Goal: Task Accomplishment & Management: Manage account settings

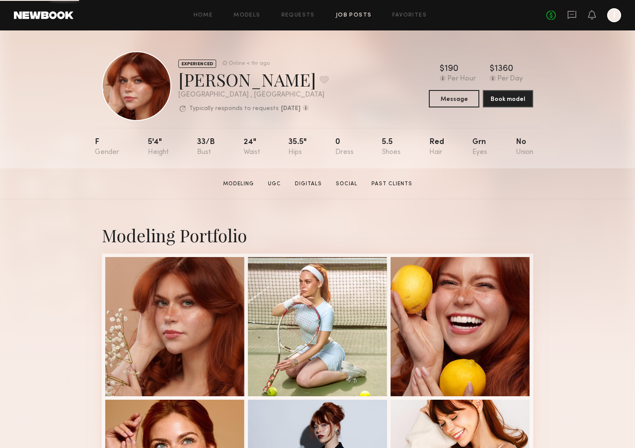
click at [350, 13] on link "Job Posts" at bounding box center [354, 16] width 36 height 6
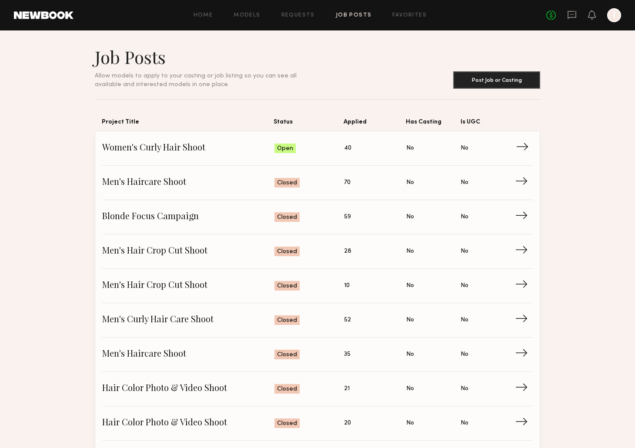
click at [390, 142] on link "Women's Curly Hair Shoot Status: Open Applied: 40 Has Casting: No Is UGC: No →" at bounding box center [317, 148] width 430 height 34
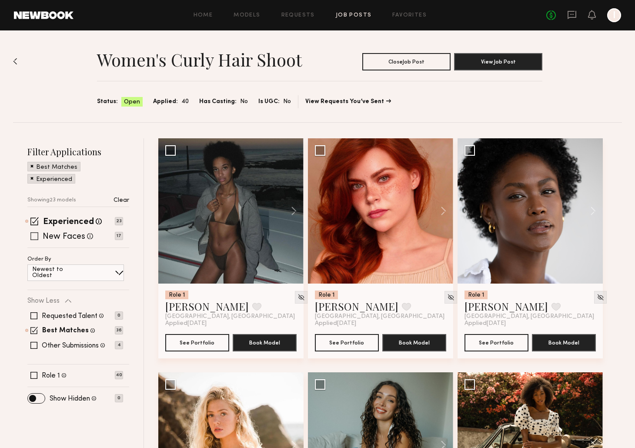
click at [35, 236] on span at bounding box center [34, 236] width 8 height 8
click at [33, 344] on span at bounding box center [33, 345] width 7 height 7
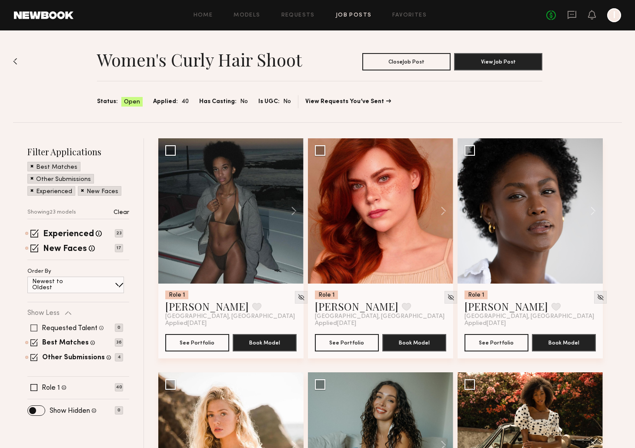
click at [31, 327] on span at bounding box center [33, 327] width 7 height 7
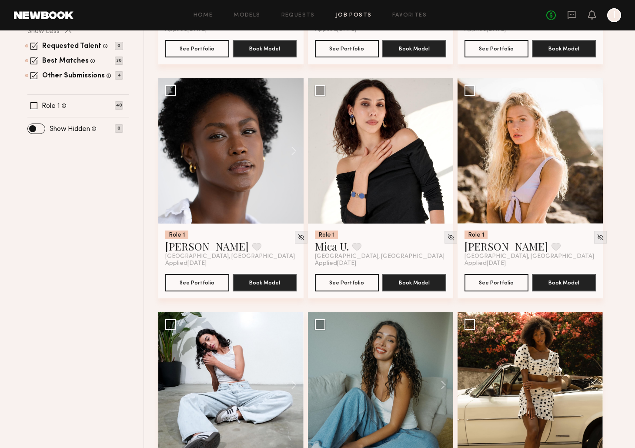
scroll to position [293, 0]
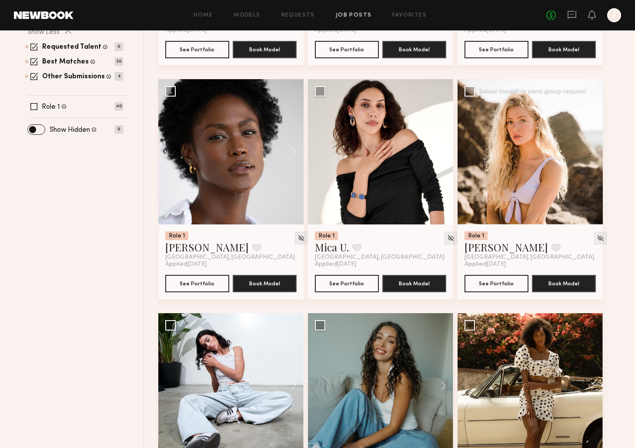
click at [476, 178] on div at bounding box center [529, 151] width 145 height 145
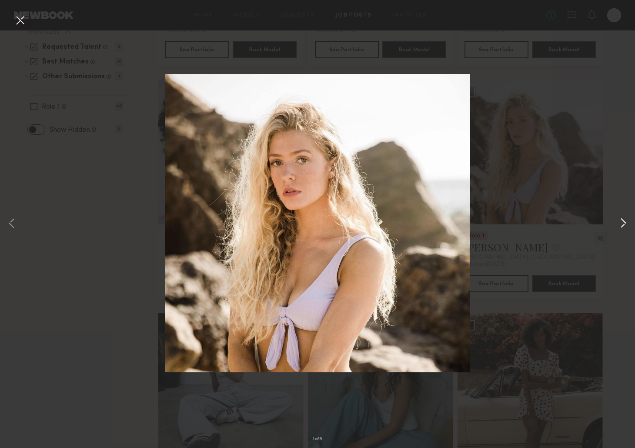
click at [619, 227] on button at bounding box center [623, 224] width 10 height 358
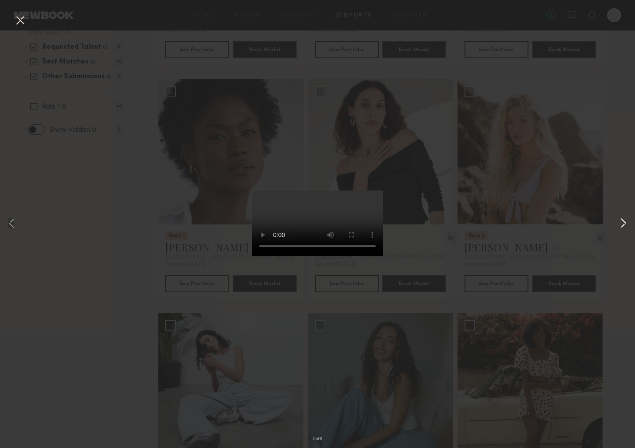
click at [619, 228] on button at bounding box center [623, 224] width 10 height 358
click at [554, 229] on div "4 of 9" at bounding box center [317, 224] width 635 height 448
click at [87, 58] on div "4 of 9" at bounding box center [317, 224] width 635 height 448
click at [14, 20] on button at bounding box center [20, 21] width 14 height 16
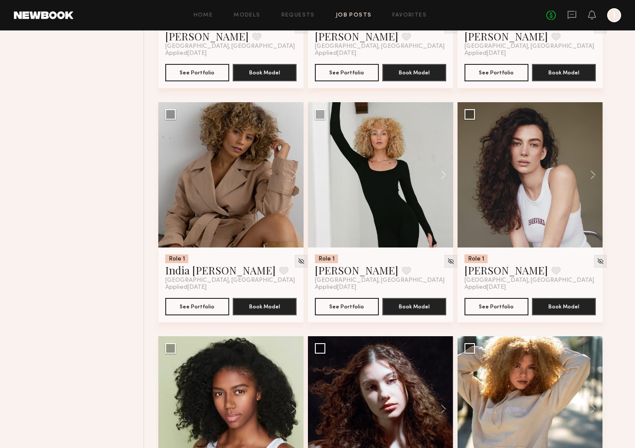
scroll to position [739, 0]
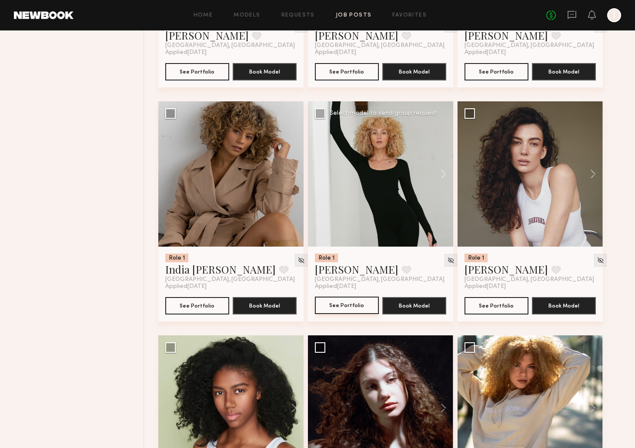
click at [351, 307] on button "See Portfolio" at bounding box center [347, 304] width 64 height 17
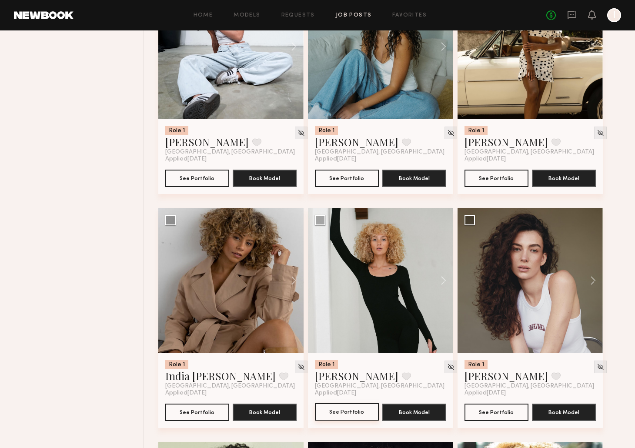
scroll to position [809, 0]
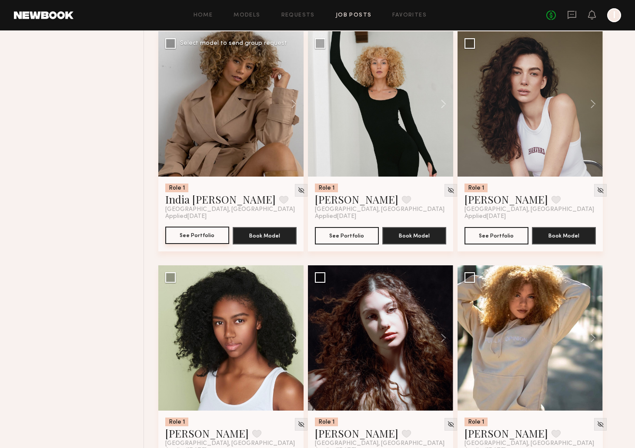
click at [194, 242] on button "See Portfolio" at bounding box center [197, 234] width 64 height 17
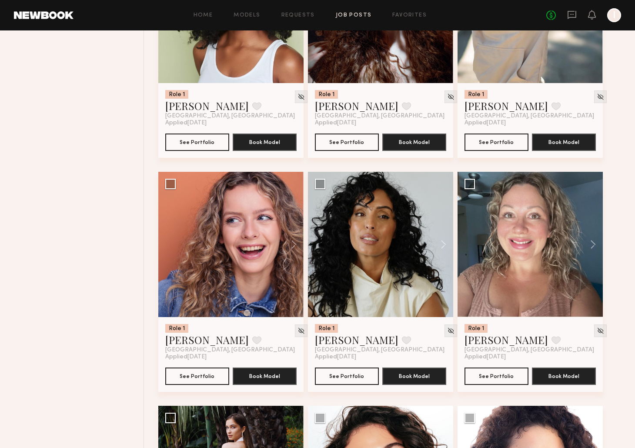
scroll to position [1138, 0]
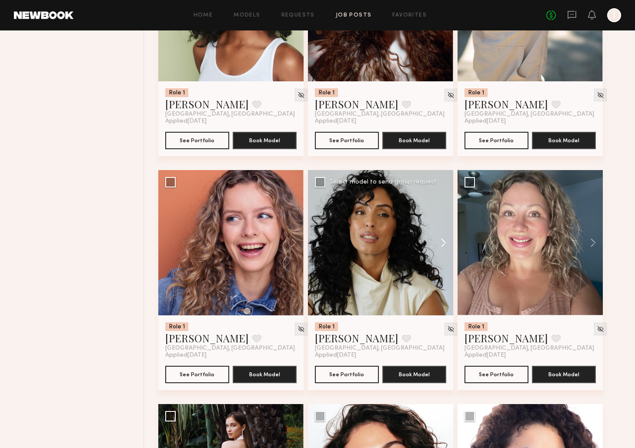
click at [443, 240] on button at bounding box center [439, 242] width 28 height 145
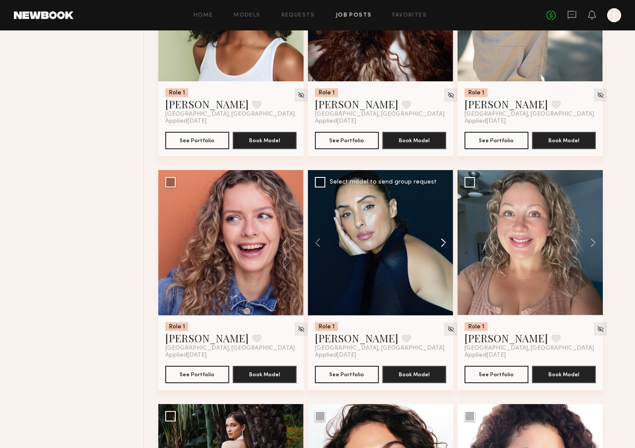
click at [443, 240] on button at bounding box center [439, 242] width 28 height 145
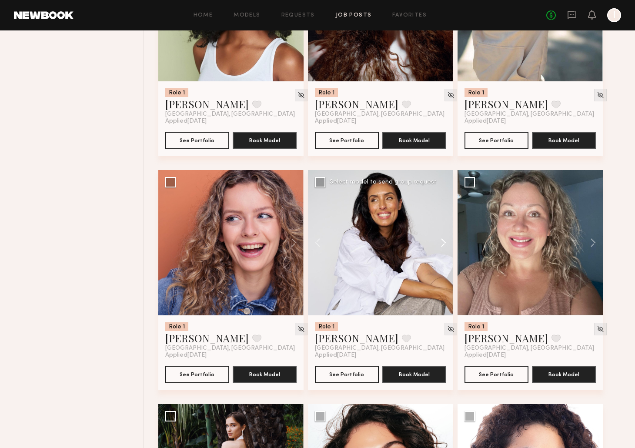
click at [443, 240] on button at bounding box center [439, 242] width 28 height 145
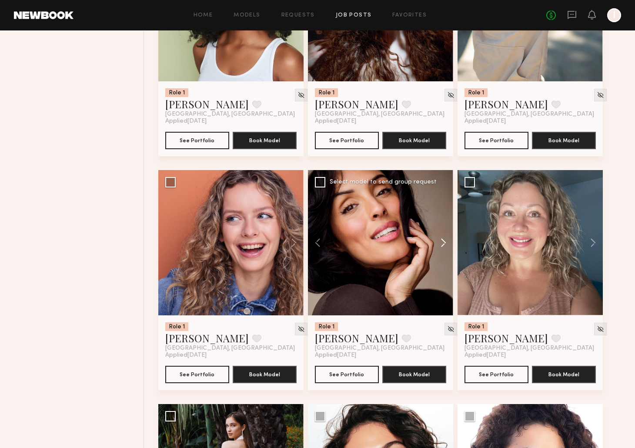
click at [443, 240] on button at bounding box center [439, 242] width 28 height 145
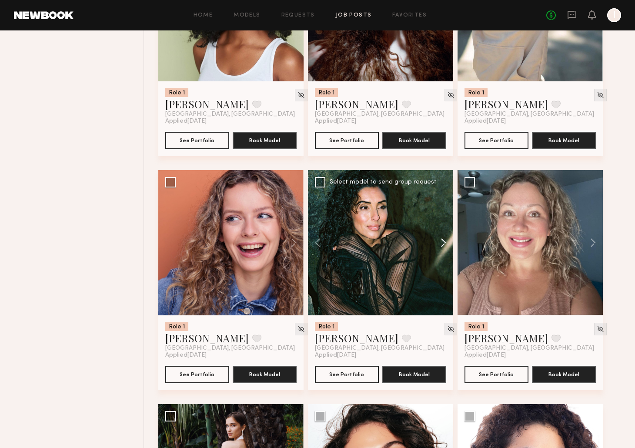
click at [443, 240] on button at bounding box center [439, 242] width 28 height 145
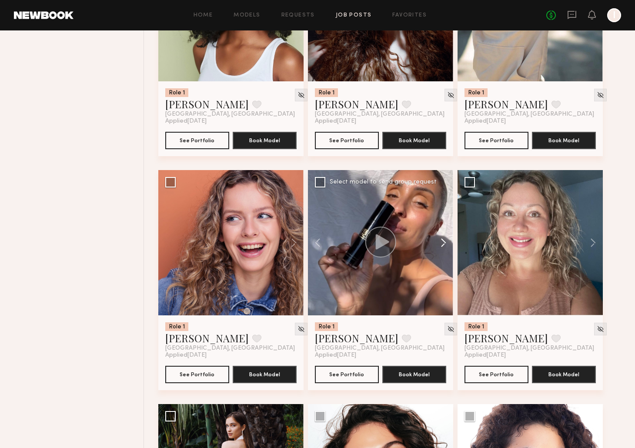
click at [432, 214] on button at bounding box center [439, 242] width 28 height 145
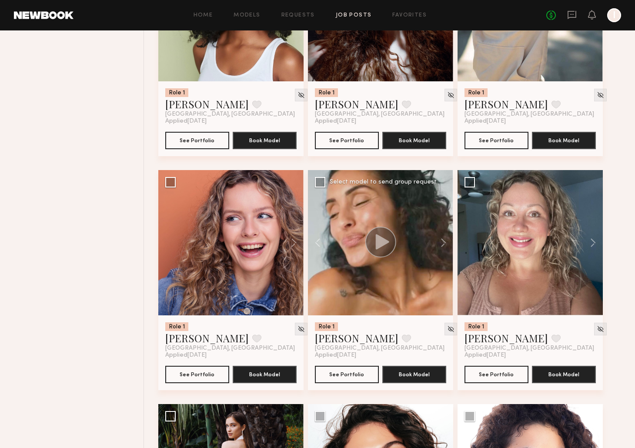
click at [387, 197] on div at bounding box center [380, 242] width 145 height 145
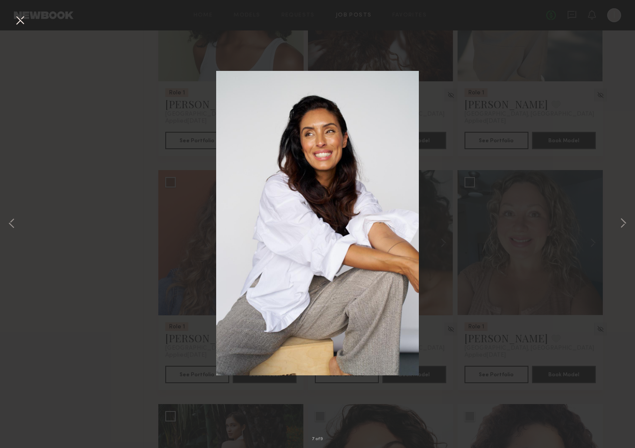
click at [119, 199] on div "7 of 9" at bounding box center [317, 224] width 635 height 448
click at [26, 19] on button at bounding box center [20, 21] width 14 height 16
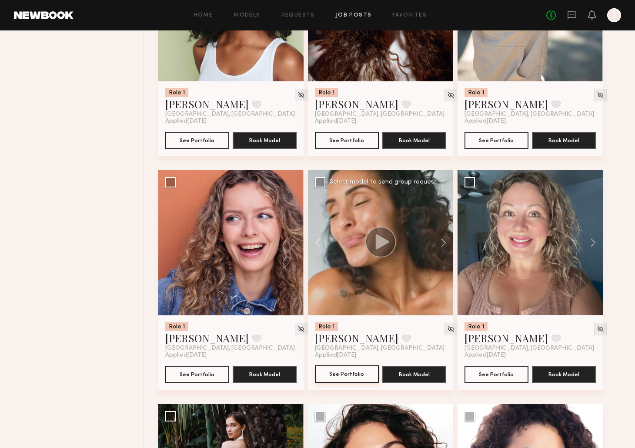
click at [353, 375] on button "See Portfolio" at bounding box center [347, 373] width 64 height 17
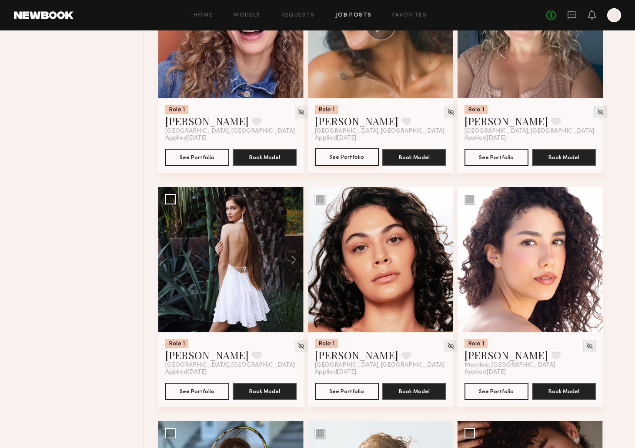
scroll to position [1357, 0]
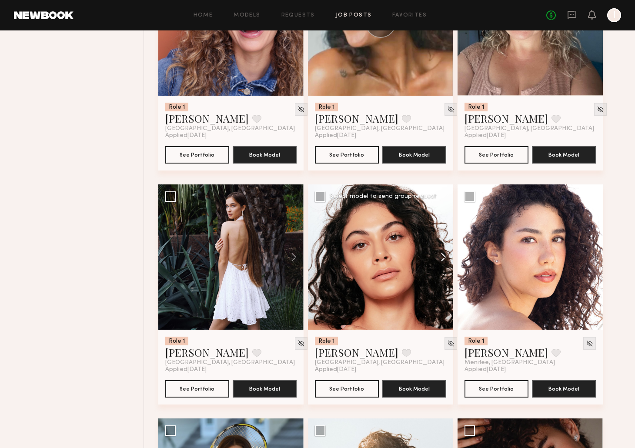
click at [445, 259] on button at bounding box center [439, 256] width 28 height 145
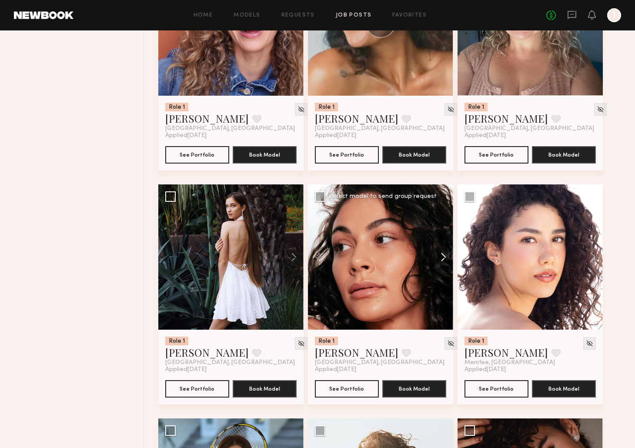
click at [445, 259] on button at bounding box center [439, 256] width 28 height 145
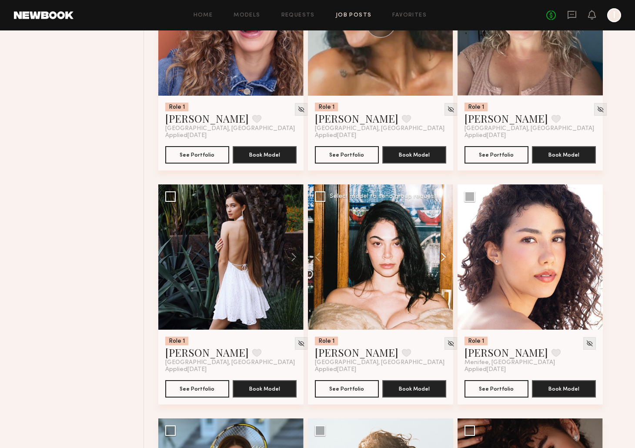
click at [445, 259] on button at bounding box center [439, 256] width 28 height 145
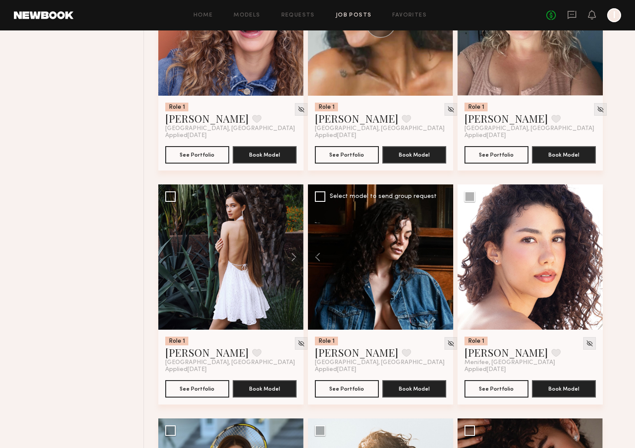
click at [381, 264] on div at bounding box center [380, 256] width 145 height 145
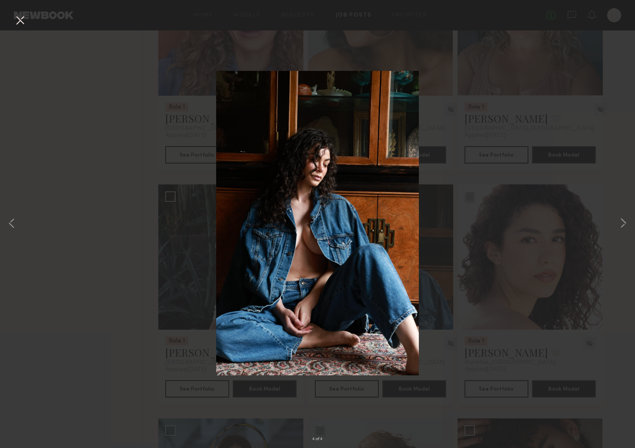
click at [126, 230] on div "4 of 4" at bounding box center [317, 224] width 635 height 448
click at [23, 20] on button at bounding box center [20, 21] width 14 height 16
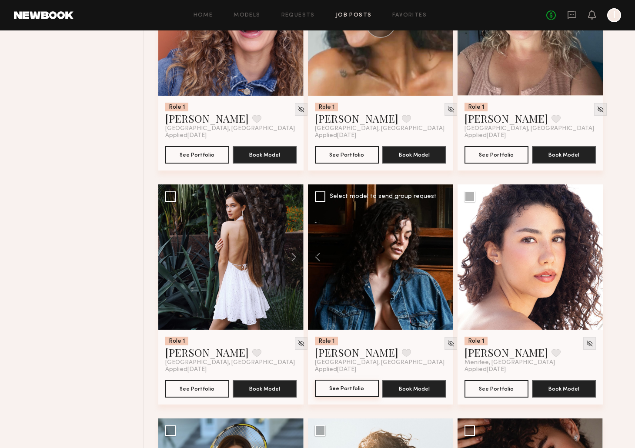
click at [353, 389] on button "See Portfolio" at bounding box center [347, 387] width 64 height 17
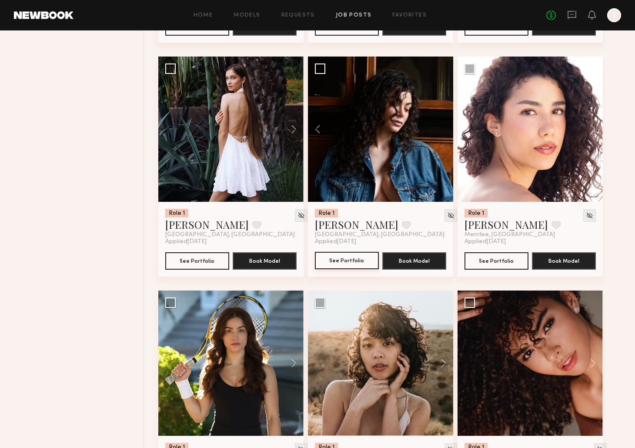
scroll to position [1487, 0]
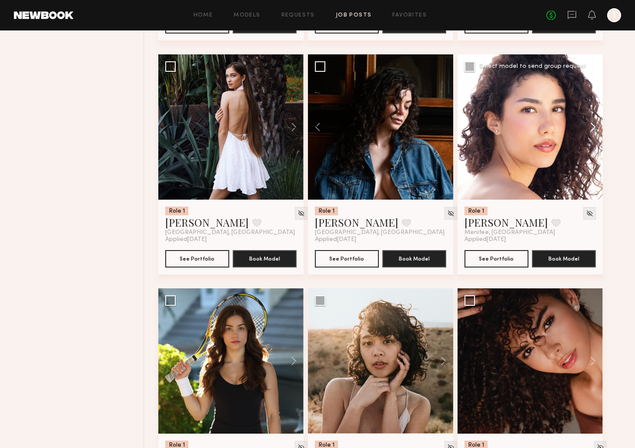
click at [592, 128] on button at bounding box center [589, 126] width 28 height 145
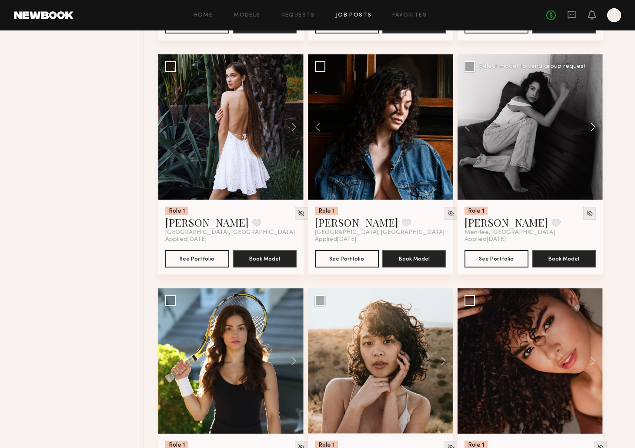
click at [592, 128] on button at bounding box center [589, 126] width 28 height 145
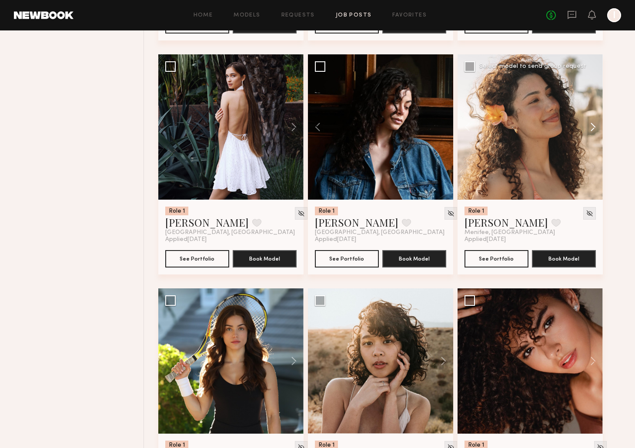
click at [592, 128] on button at bounding box center [589, 126] width 28 height 145
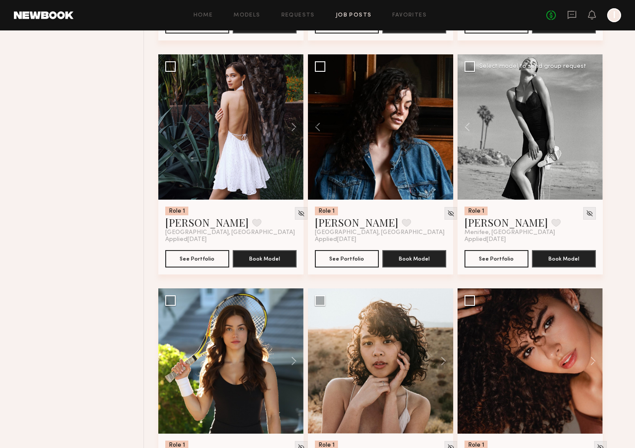
click at [592, 128] on div at bounding box center [529, 126] width 145 height 145
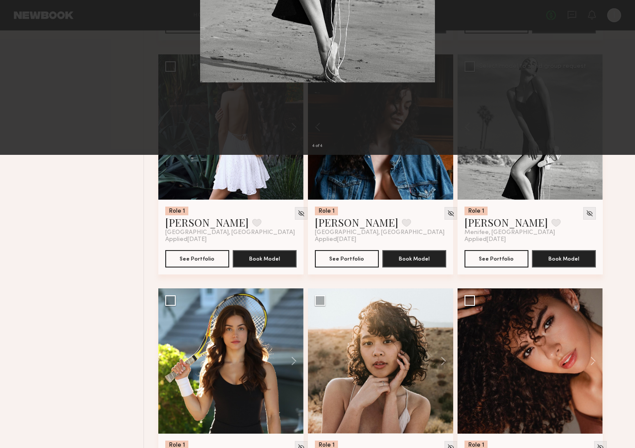
click at [163, 119] on div "4 of 4" at bounding box center [317, 224] width 635 height 448
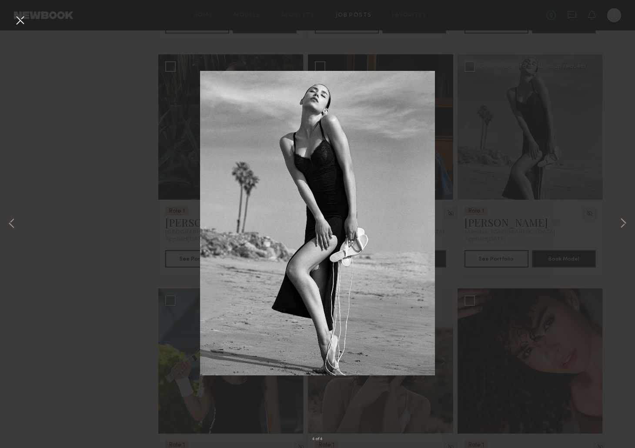
click at [19, 21] on button at bounding box center [20, 21] width 14 height 16
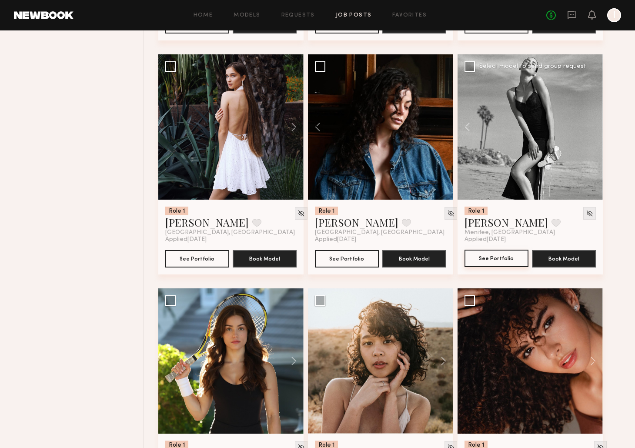
click at [504, 255] on button "See Portfolio" at bounding box center [496, 258] width 64 height 17
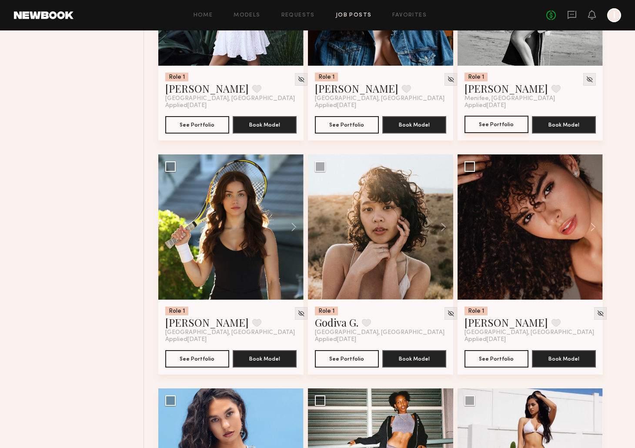
scroll to position [1697, 0]
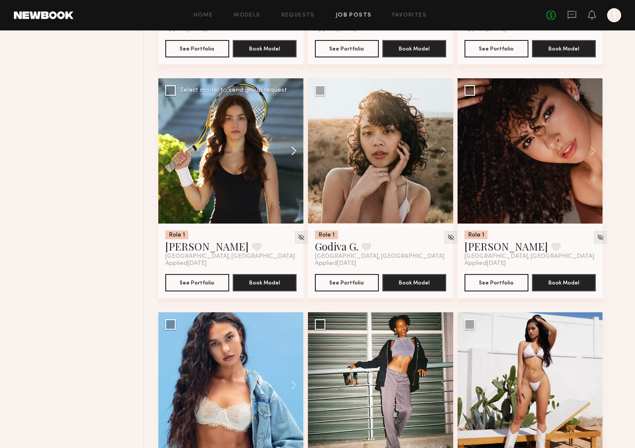
click at [294, 150] on button at bounding box center [290, 150] width 28 height 145
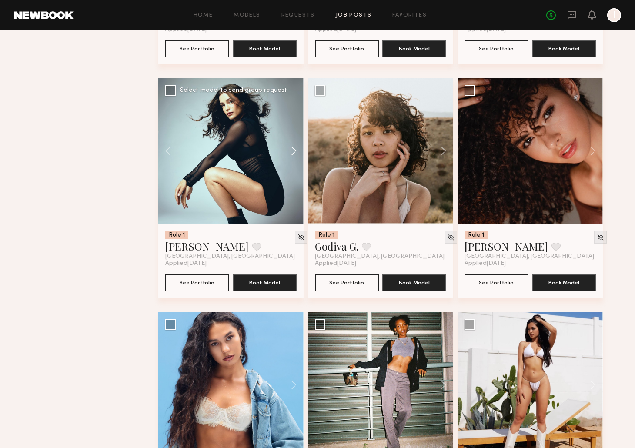
click at [294, 150] on button at bounding box center [290, 150] width 28 height 145
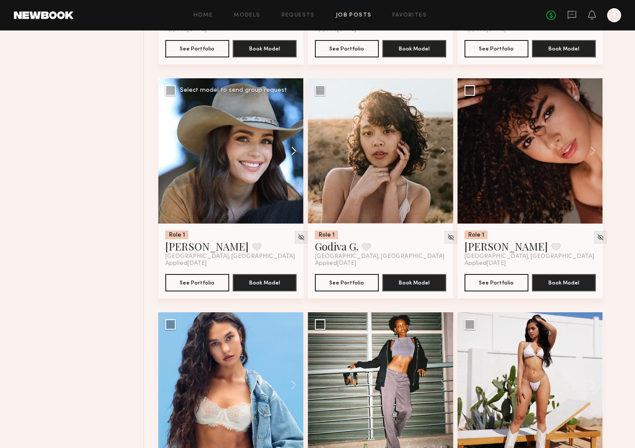
click at [294, 150] on button at bounding box center [290, 150] width 28 height 145
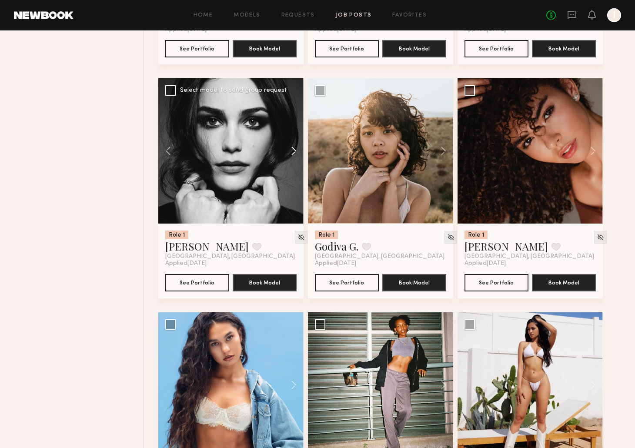
click at [294, 150] on button at bounding box center [290, 150] width 28 height 145
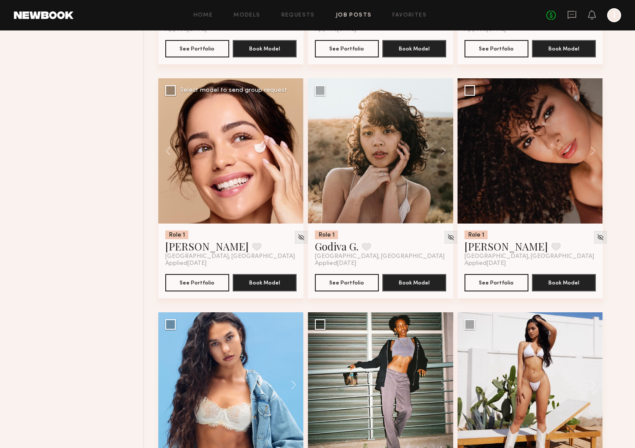
click at [294, 153] on div at bounding box center [230, 150] width 145 height 145
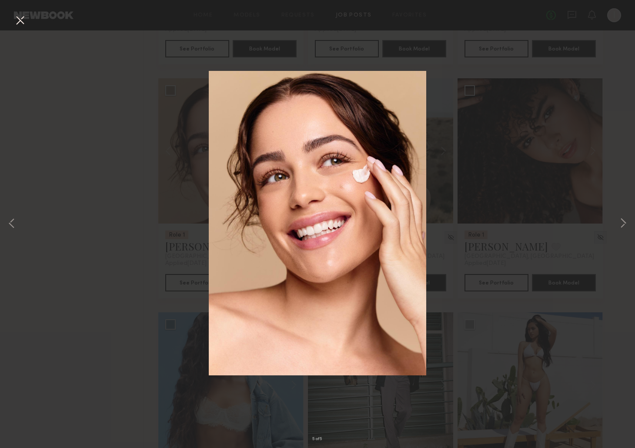
click at [73, 111] on div "5 of 5" at bounding box center [317, 224] width 635 height 448
click at [21, 23] on button at bounding box center [20, 21] width 14 height 16
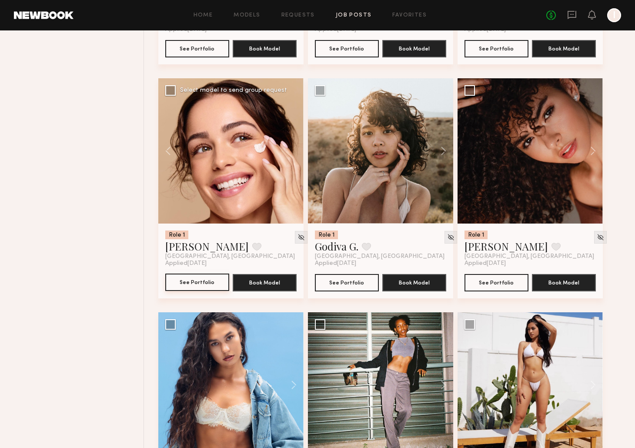
click at [207, 279] on button "See Portfolio" at bounding box center [197, 281] width 64 height 17
click at [590, 150] on button at bounding box center [589, 150] width 28 height 145
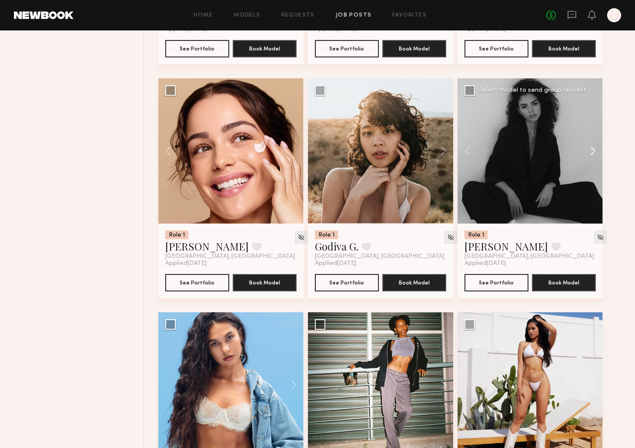
click at [590, 150] on button at bounding box center [589, 150] width 28 height 145
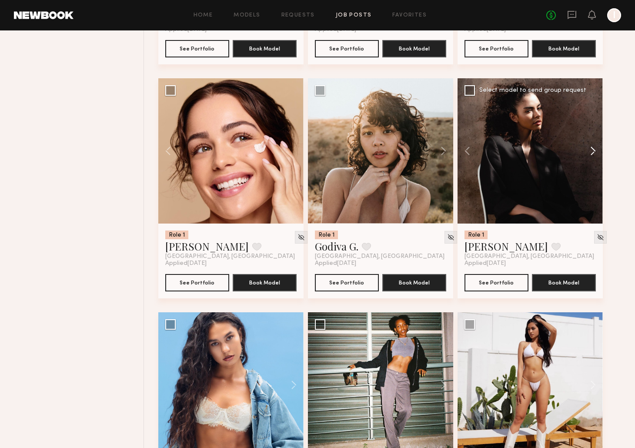
click at [590, 150] on button at bounding box center [589, 150] width 28 height 145
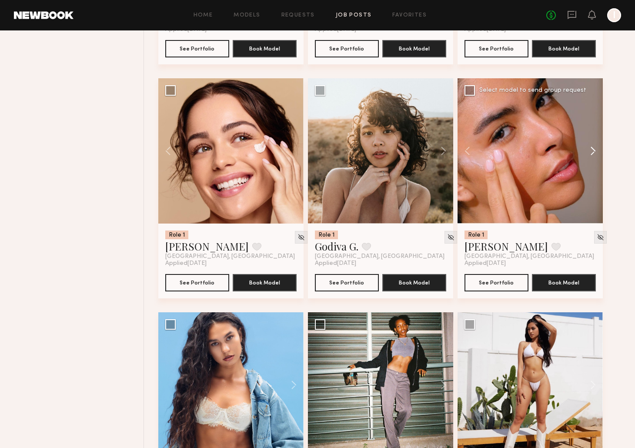
click at [590, 150] on button at bounding box center [589, 150] width 28 height 145
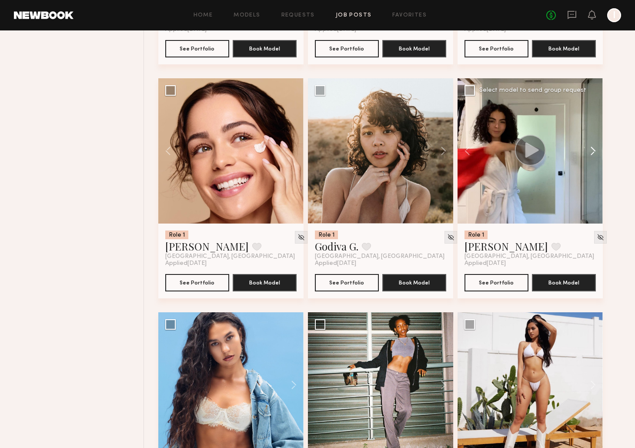
click at [590, 150] on button at bounding box center [589, 150] width 28 height 145
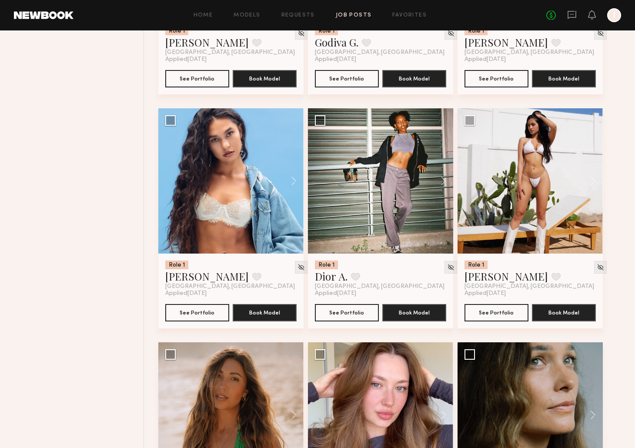
scroll to position [1856, 0]
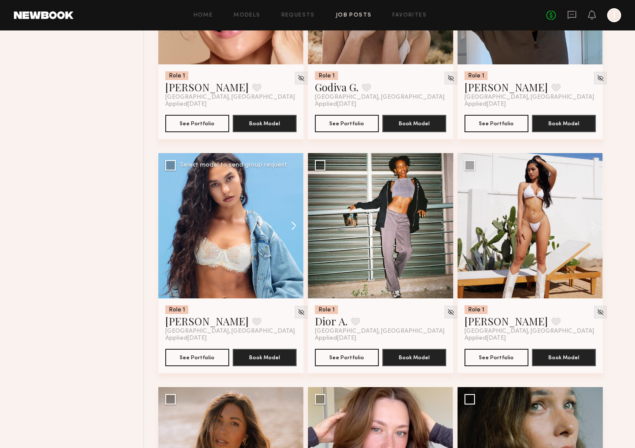
click at [295, 229] on button at bounding box center [290, 225] width 28 height 145
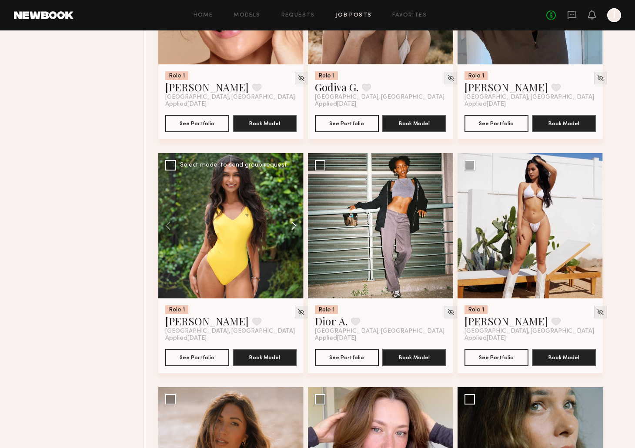
click at [296, 229] on button at bounding box center [290, 225] width 28 height 145
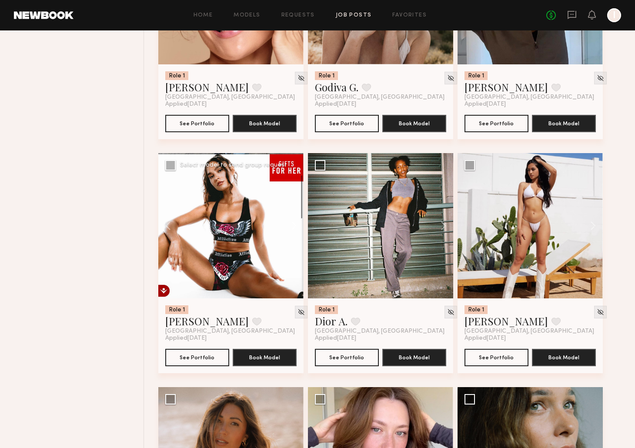
click at [296, 229] on button at bounding box center [290, 225] width 28 height 145
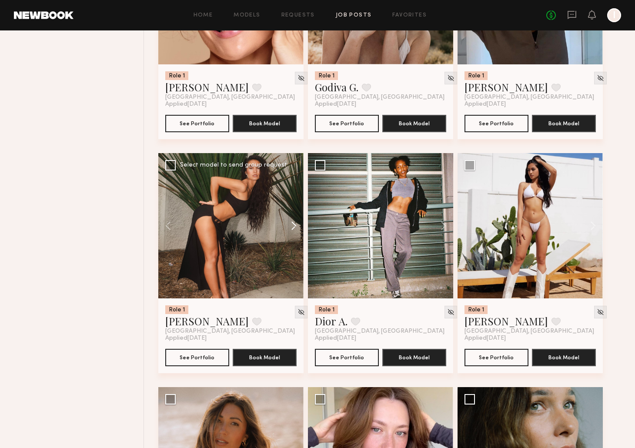
click at [296, 229] on button at bounding box center [290, 225] width 28 height 145
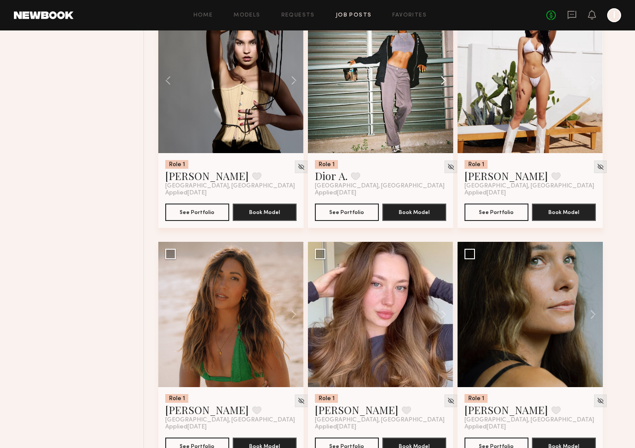
scroll to position [2031, 0]
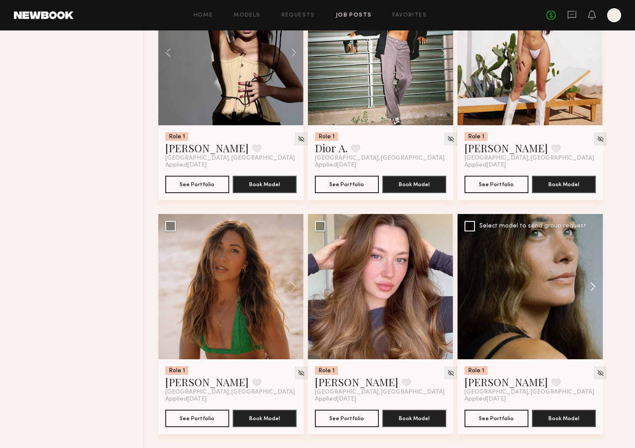
click at [592, 286] on button at bounding box center [589, 286] width 28 height 145
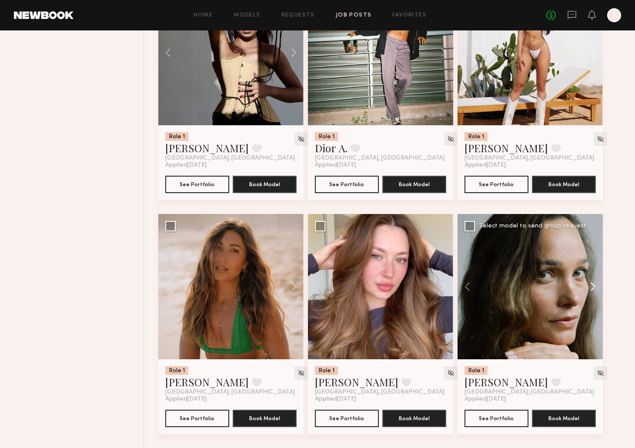
click at [592, 286] on button at bounding box center [589, 286] width 28 height 145
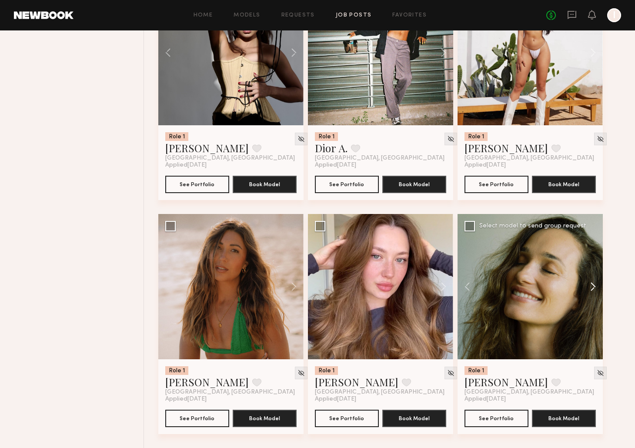
click at [592, 286] on button at bounding box center [589, 286] width 28 height 145
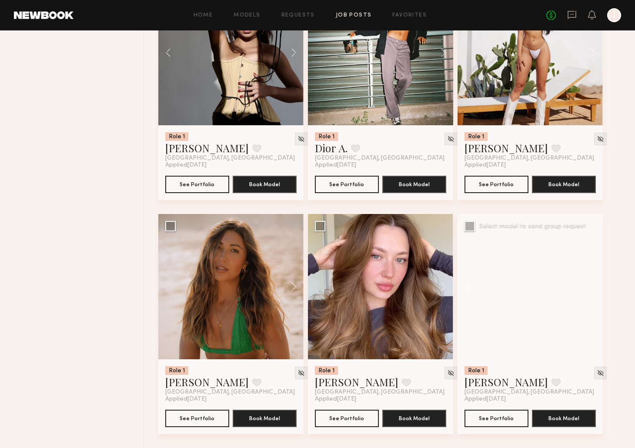
click at [592, 286] on div at bounding box center [529, 286] width 145 height 145
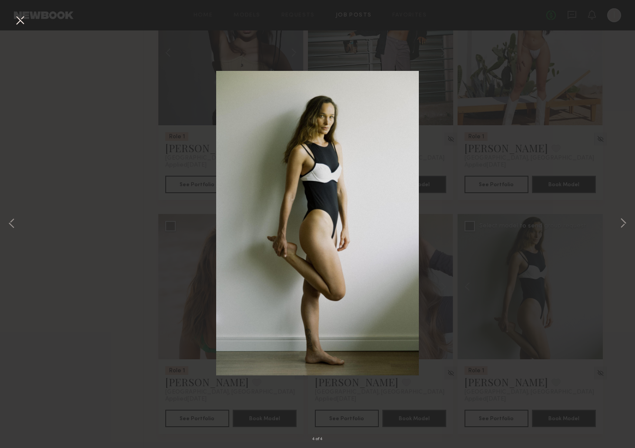
click at [21, 19] on button at bounding box center [20, 21] width 14 height 16
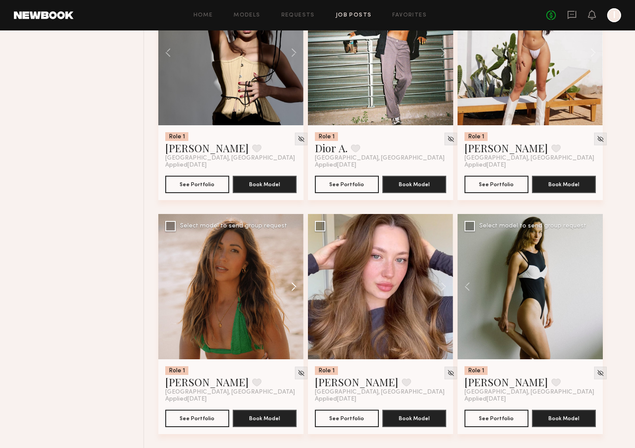
click at [292, 284] on button at bounding box center [290, 286] width 28 height 145
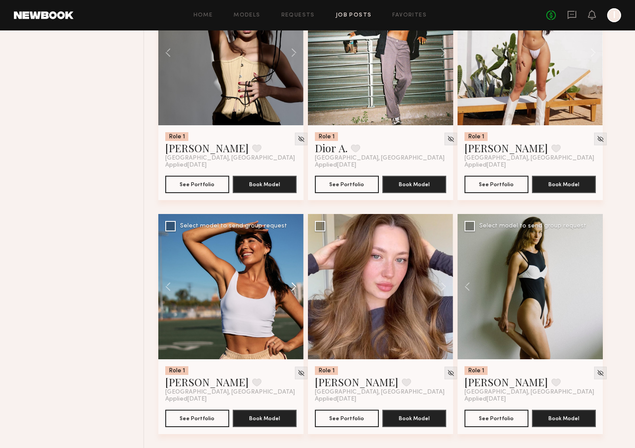
click at [292, 284] on button at bounding box center [290, 286] width 28 height 145
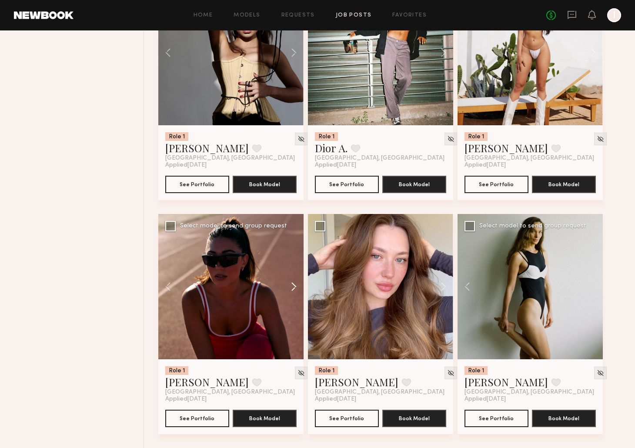
click at [292, 284] on button at bounding box center [290, 286] width 28 height 145
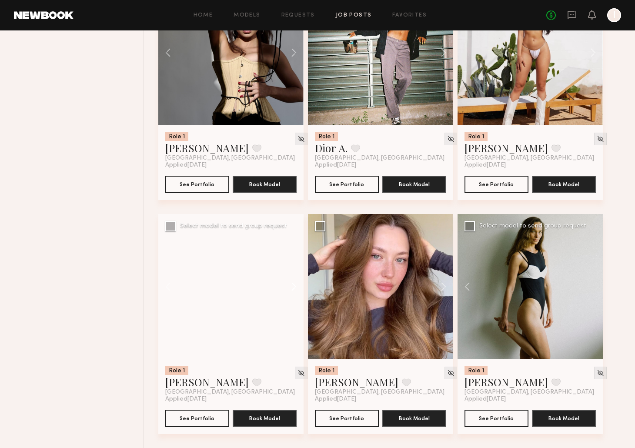
click at [292, 284] on button at bounding box center [290, 286] width 28 height 145
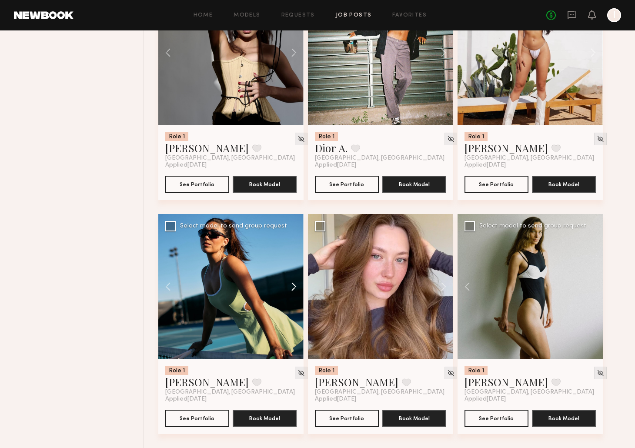
click at [292, 284] on button at bounding box center [290, 286] width 28 height 145
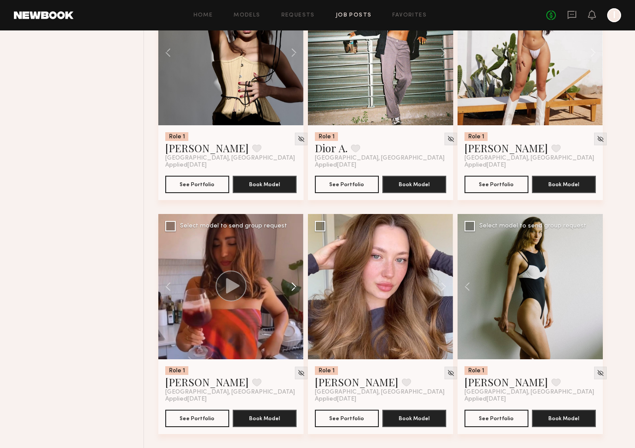
click at [292, 284] on button at bounding box center [290, 286] width 28 height 145
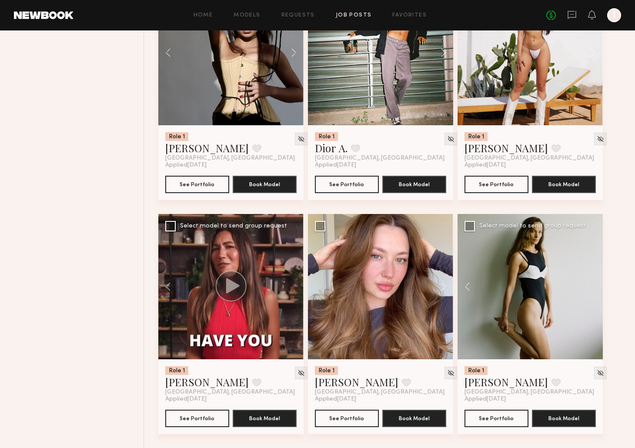
click at [292, 284] on div at bounding box center [230, 286] width 145 height 145
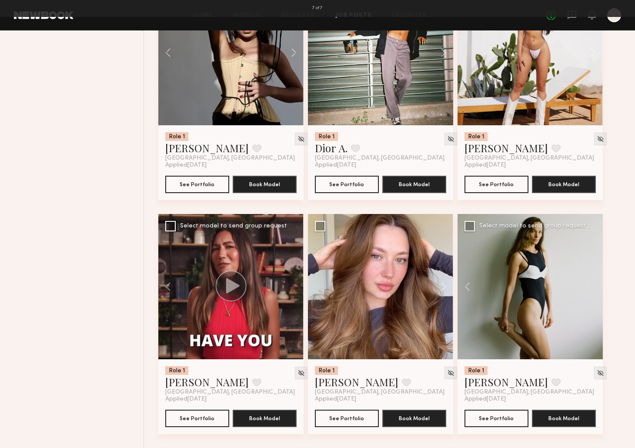
click at [113, 256] on div "7 of 7" at bounding box center [317, 224] width 635 height 448
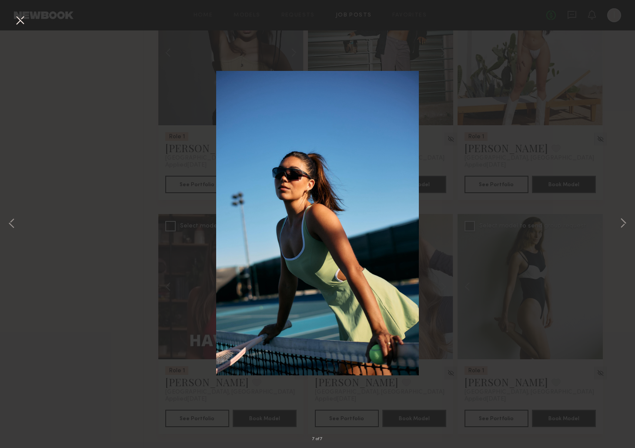
click at [20, 20] on button at bounding box center [20, 21] width 14 height 16
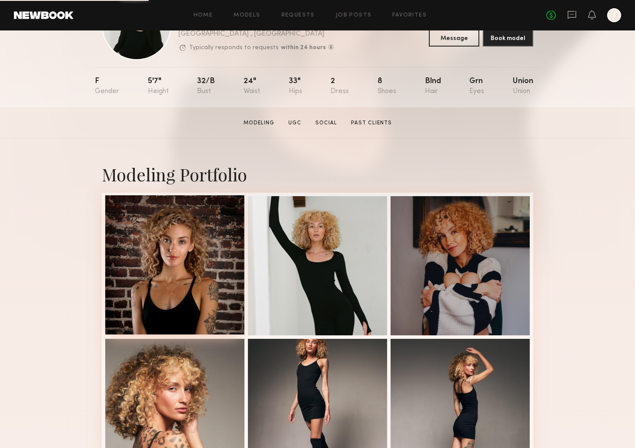
scroll to position [64, 0]
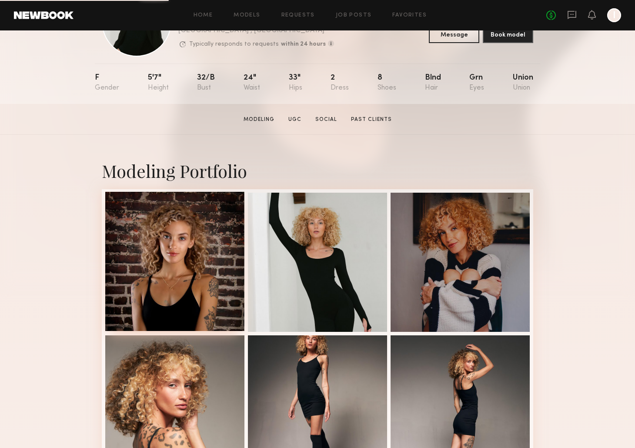
click at [175, 252] on div at bounding box center [174, 261] width 139 height 139
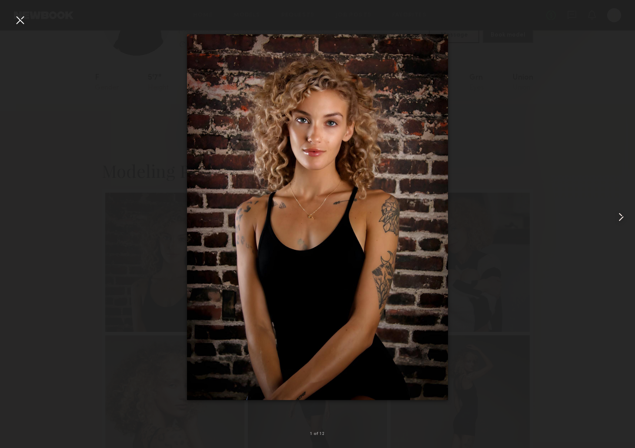
click at [619, 211] on common-icon at bounding box center [621, 217] width 14 height 14
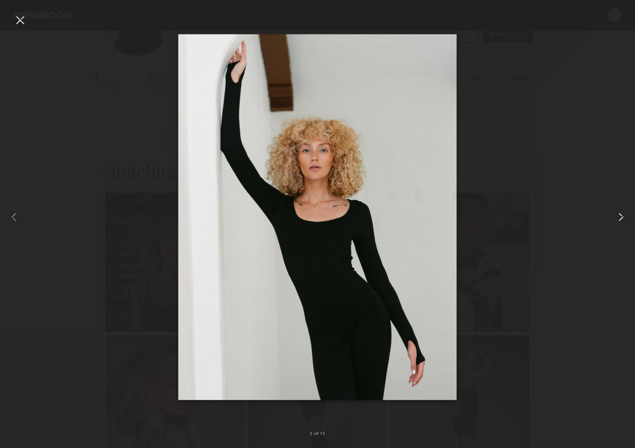
click at [619, 211] on common-icon at bounding box center [621, 217] width 14 height 14
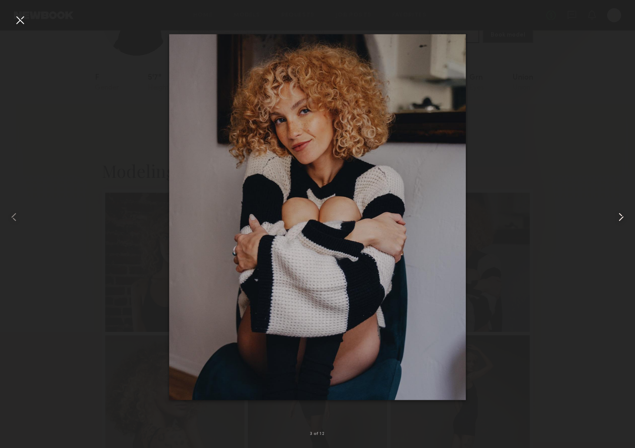
click at [619, 211] on common-icon at bounding box center [621, 217] width 14 height 14
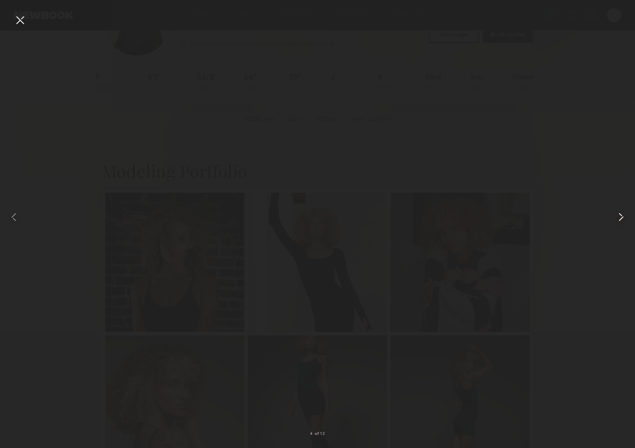
click at [619, 211] on common-icon at bounding box center [621, 217] width 14 height 14
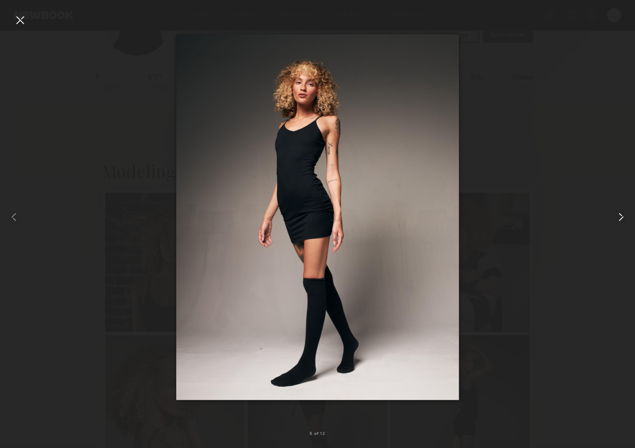
click at [619, 216] on common-icon at bounding box center [621, 217] width 14 height 14
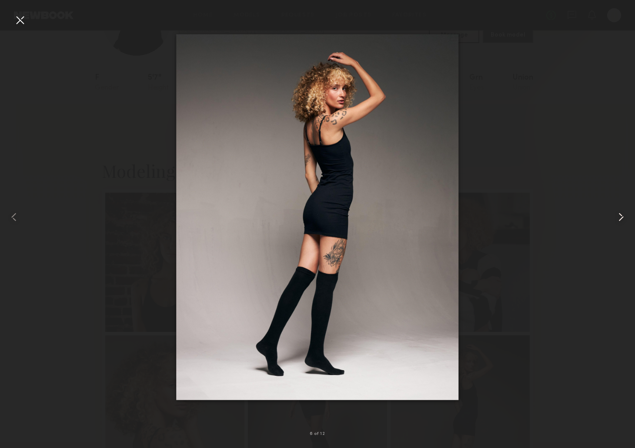
click at [619, 216] on common-icon at bounding box center [621, 217] width 14 height 14
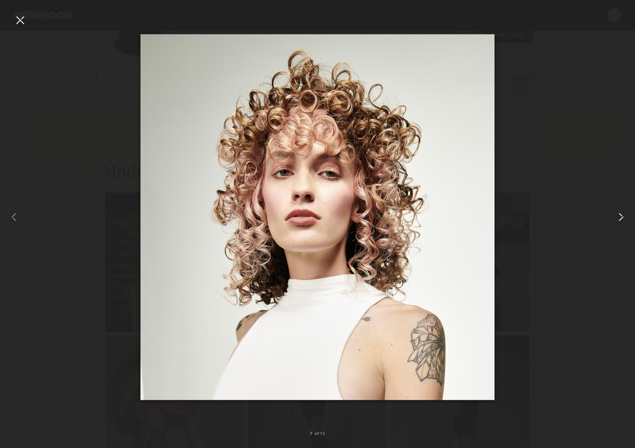
click at [619, 216] on common-icon at bounding box center [621, 217] width 14 height 14
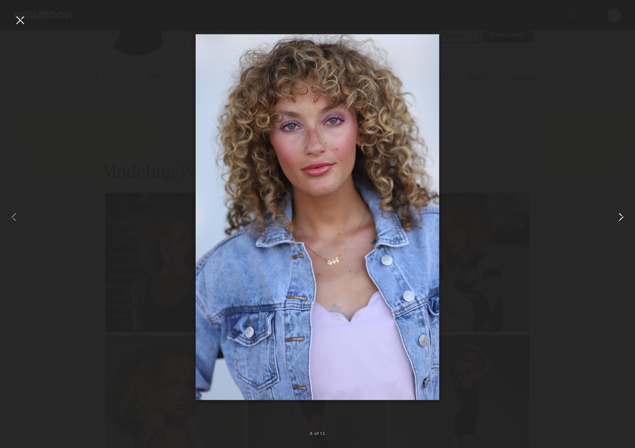
click at [619, 216] on common-icon at bounding box center [621, 217] width 14 height 14
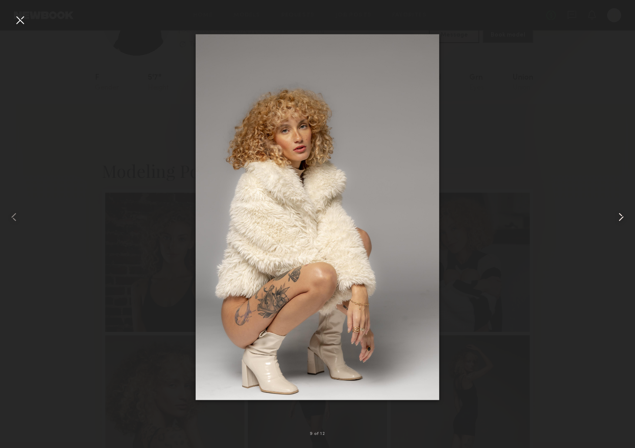
click at [619, 216] on common-icon at bounding box center [621, 217] width 14 height 14
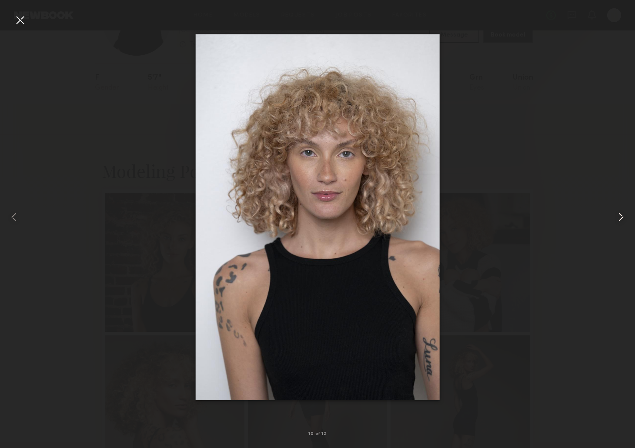
click at [619, 216] on common-icon at bounding box center [621, 217] width 14 height 14
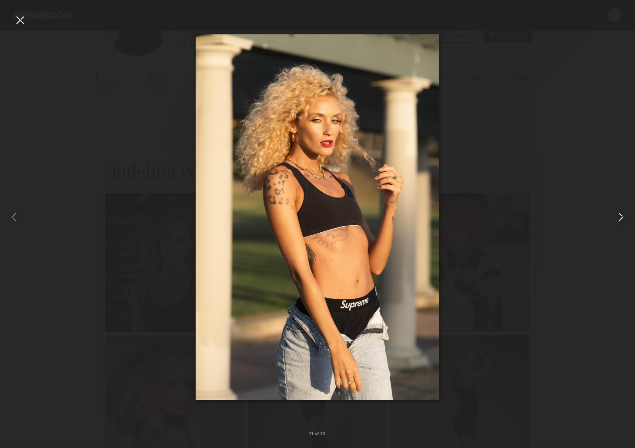
click at [619, 216] on common-icon at bounding box center [621, 217] width 14 height 14
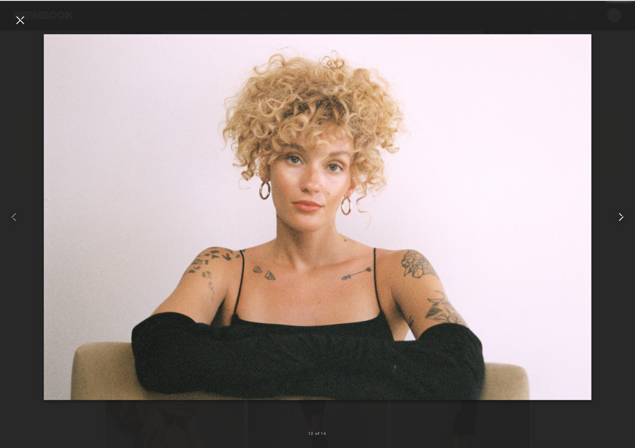
click at [619, 216] on common-icon at bounding box center [621, 217] width 14 height 14
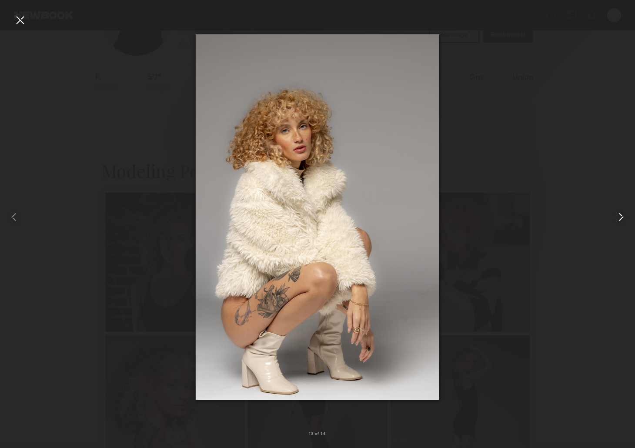
click at [619, 216] on common-icon at bounding box center [621, 217] width 14 height 14
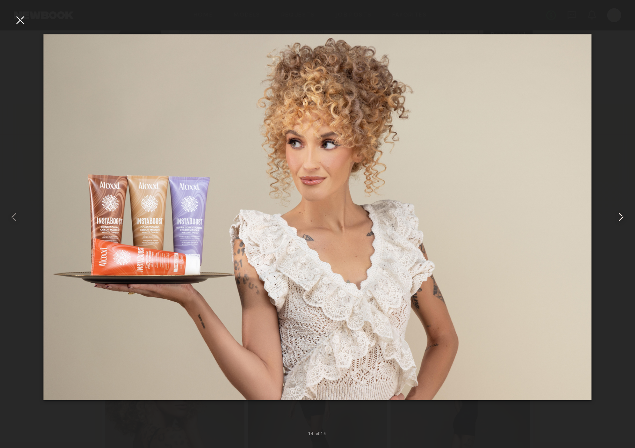
click at [619, 216] on common-icon at bounding box center [621, 217] width 14 height 14
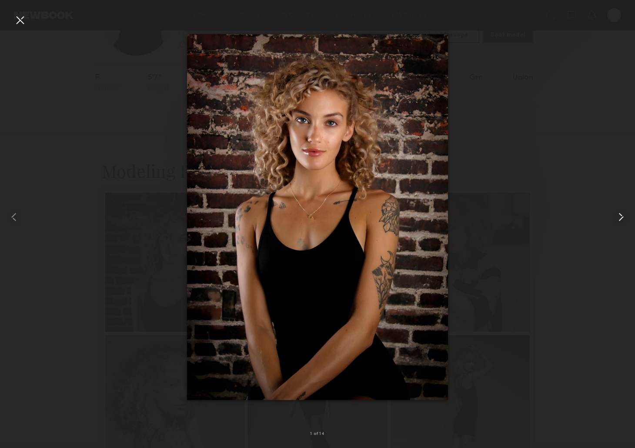
click at [619, 216] on common-icon at bounding box center [621, 217] width 14 height 14
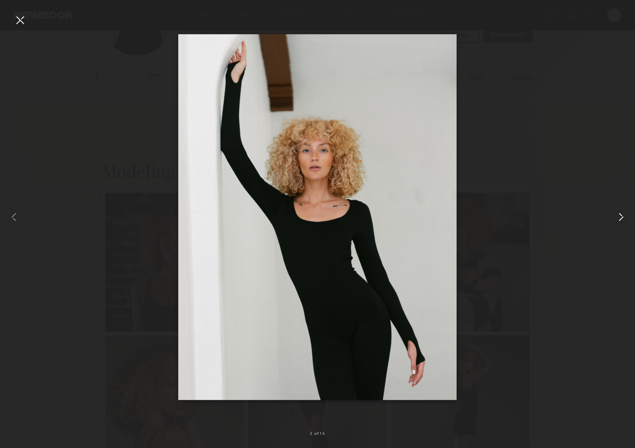
click at [619, 216] on common-icon at bounding box center [621, 217] width 14 height 14
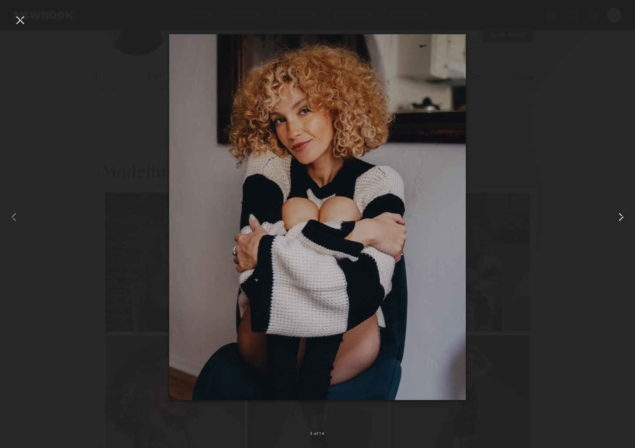
click at [619, 216] on common-icon at bounding box center [621, 217] width 14 height 14
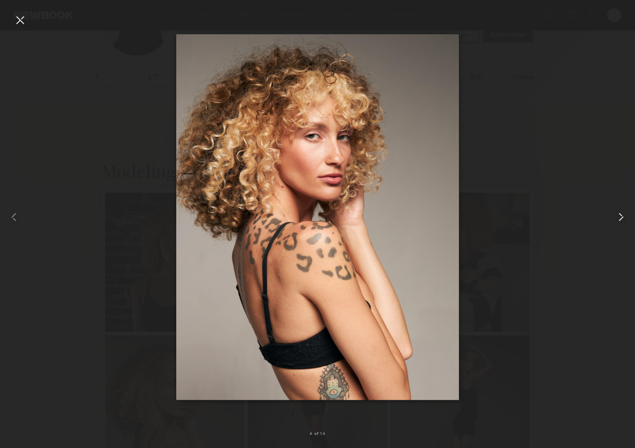
click at [619, 216] on common-icon at bounding box center [621, 217] width 14 height 14
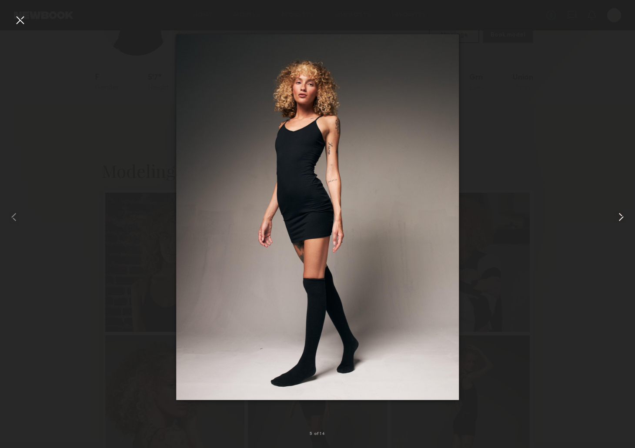
click at [619, 216] on common-icon at bounding box center [621, 217] width 14 height 14
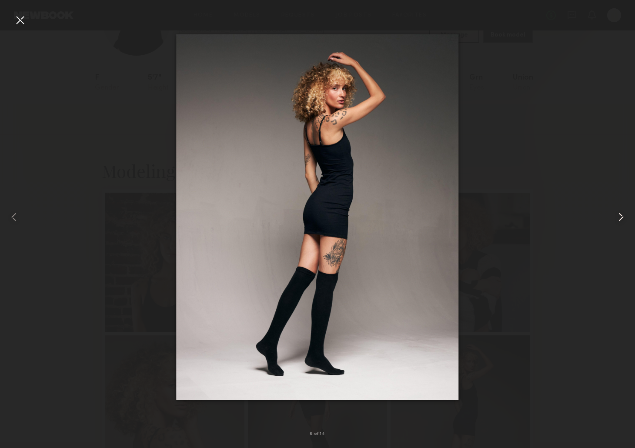
click at [619, 216] on common-icon at bounding box center [621, 217] width 14 height 14
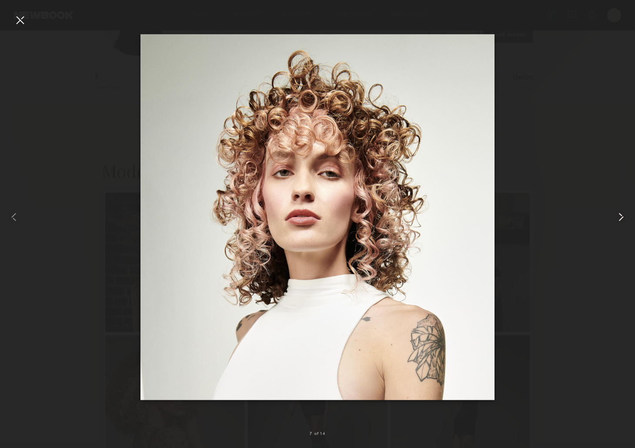
click at [619, 216] on common-icon at bounding box center [621, 217] width 14 height 14
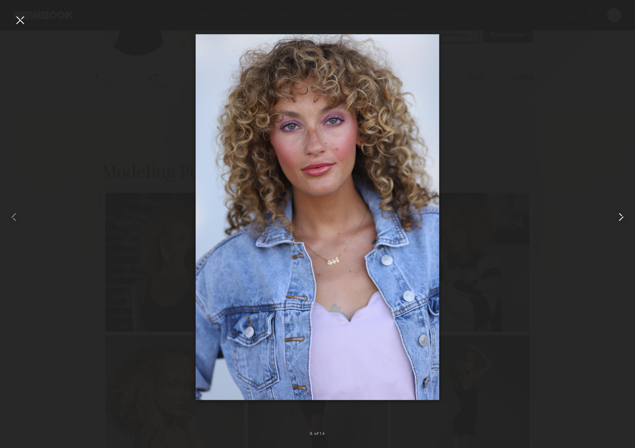
click at [619, 216] on common-icon at bounding box center [621, 217] width 14 height 14
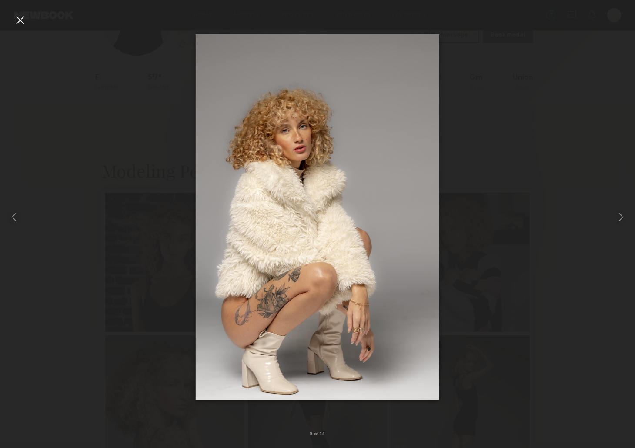
click at [561, 203] on div at bounding box center [317, 217] width 635 height 406
click at [19, 19] on div at bounding box center [20, 20] width 14 height 14
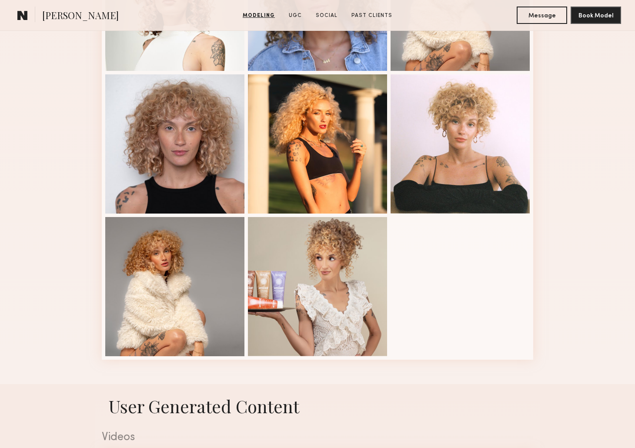
scroll to position [589, 0]
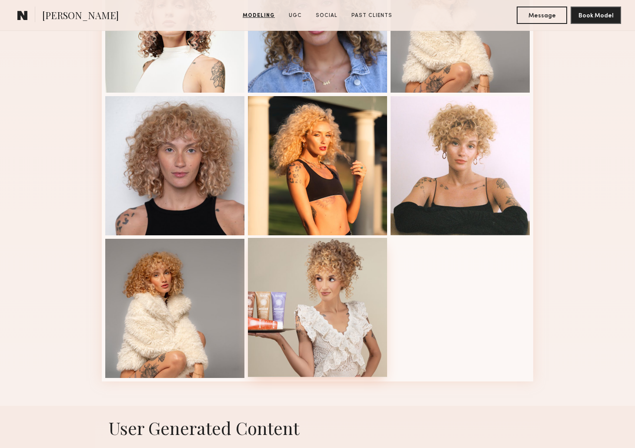
click at [353, 315] on div at bounding box center [317, 307] width 139 height 139
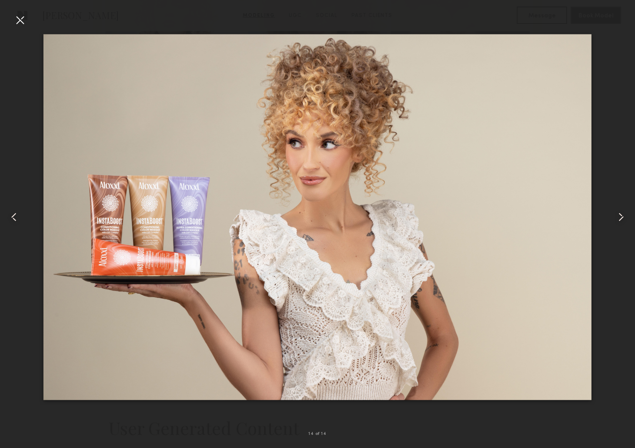
click at [14, 215] on common-icon at bounding box center [14, 217] width 14 height 14
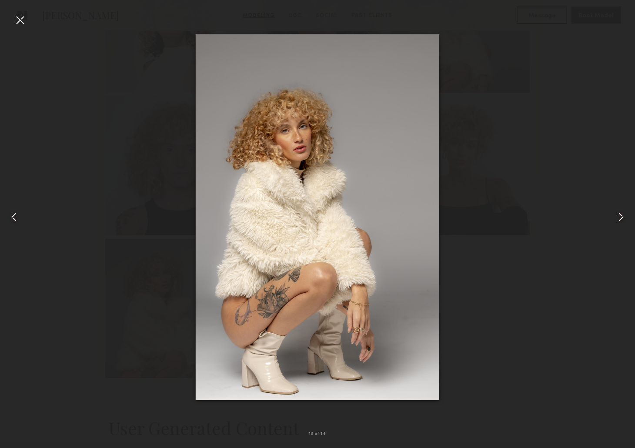
click at [14, 215] on common-icon at bounding box center [14, 217] width 14 height 14
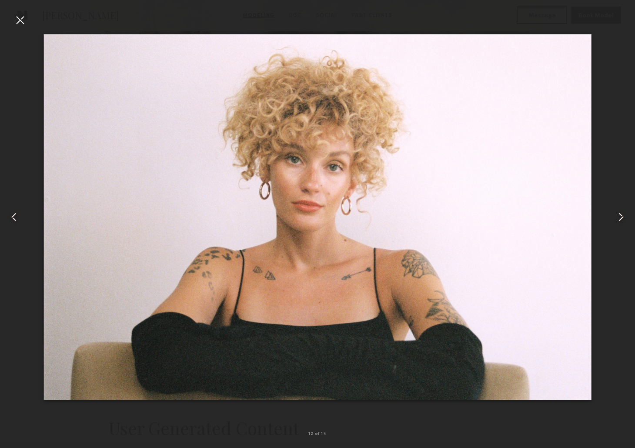
click at [14, 215] on common-icon at bounding box center [14, 217] width 14 height 14
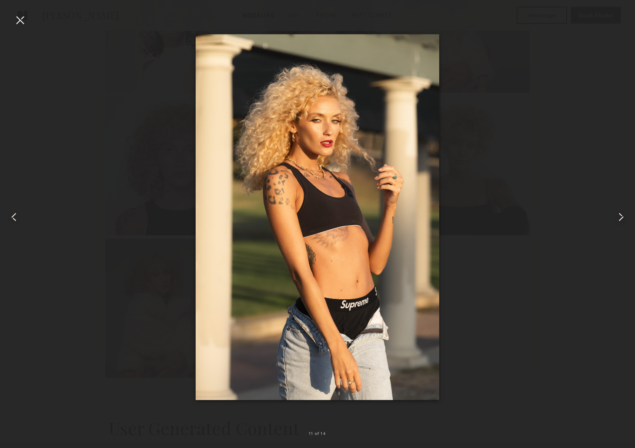
click at [14, 215] on common-icon at bounding box center [14, 217] width 14 height 14
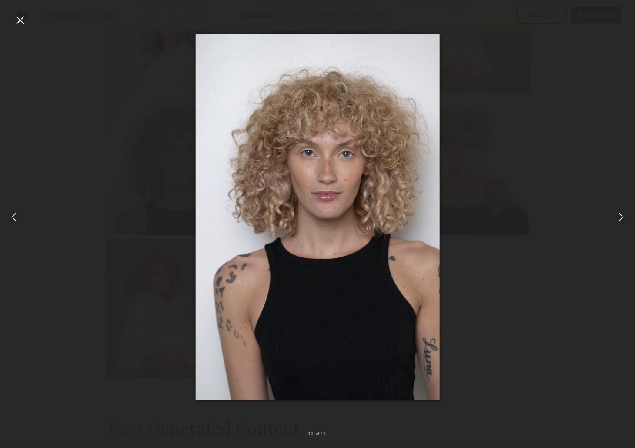
click at [14, 215] on common-icon at bounding box center [14, 217] width 14 height 14
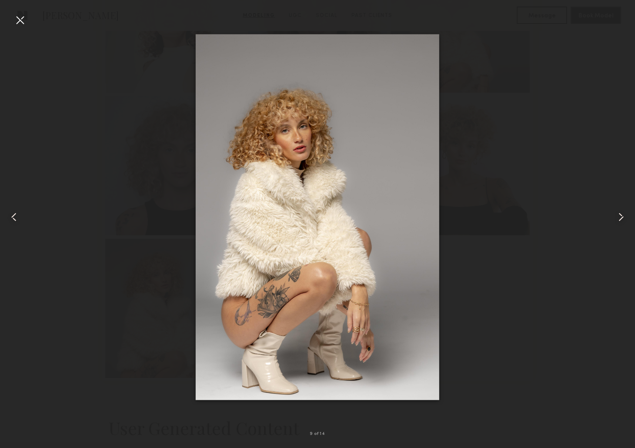
click at [14, 215] on common-icon at bounding box center [14, 217] width 14 height 14
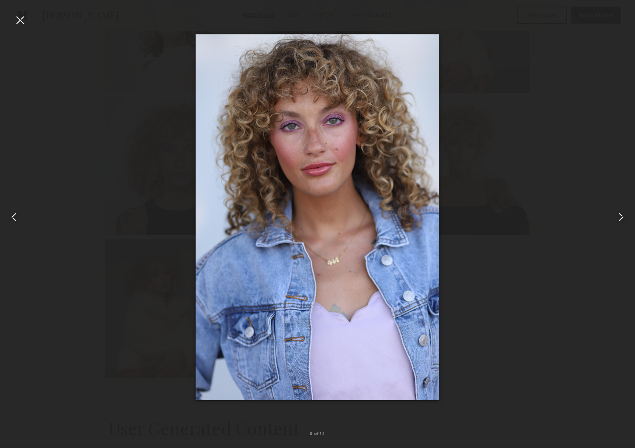
click at [14, 215] on common-icon at bounding box center [14, 217] width 14 height 14
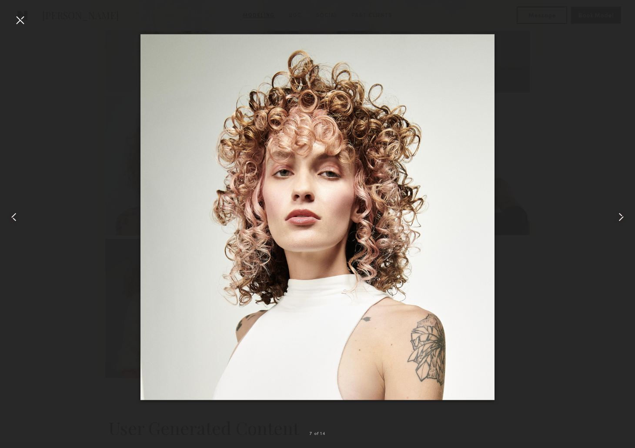
click at [14, 215] on common-icon at bounding box center [14, 217] width 14 height 14
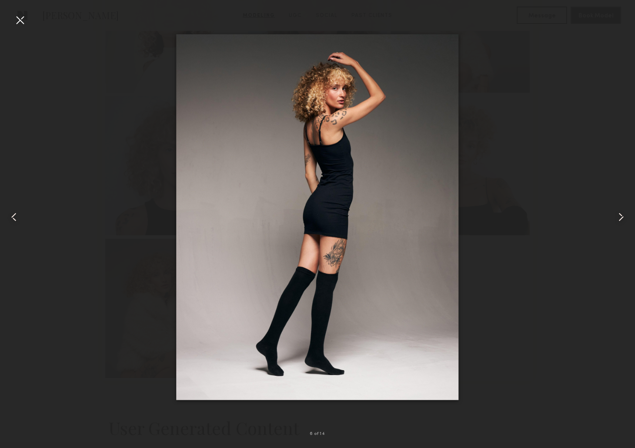
click at [14, 215] on common-icon at bounding box center [14, 217] width 14 height 14
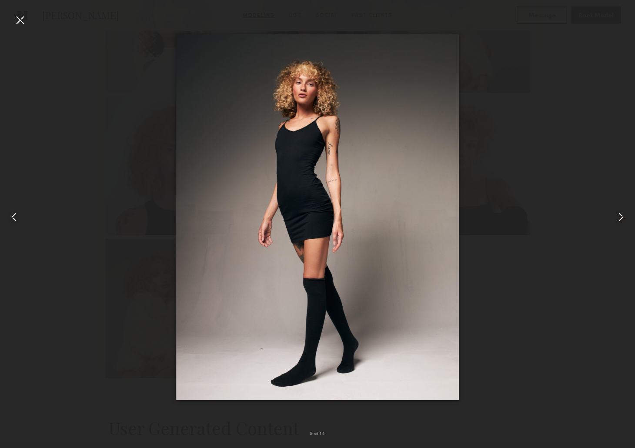
click at [19, 21] on div at bounding box center [20, 20] width 14 height 14
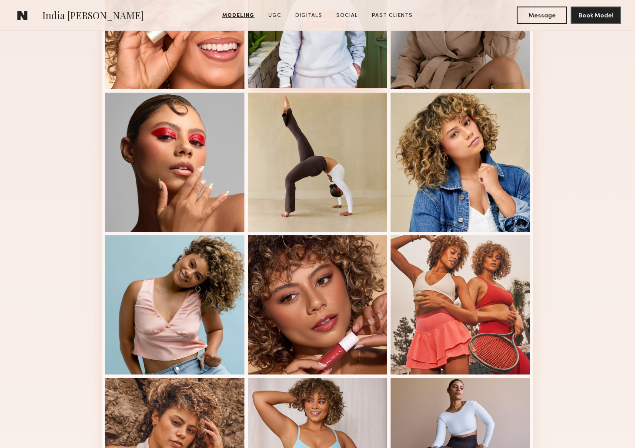
scroll to position [299, 0]
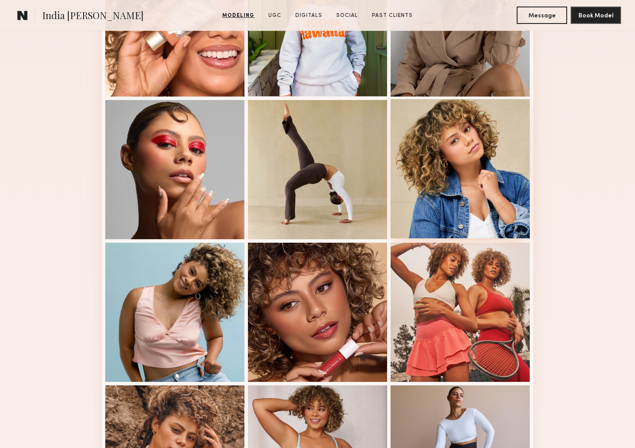
click at [505, 127] on div at bounding box center [459, 168] width 139 height 139
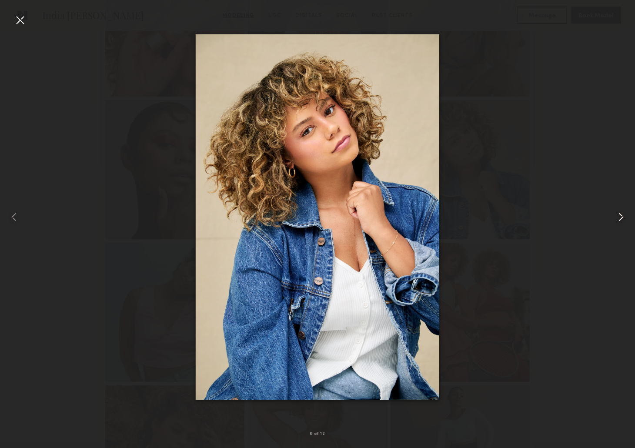
click at [624, 215] on common-icon at bounding box center [621, 217] width 14 height 14
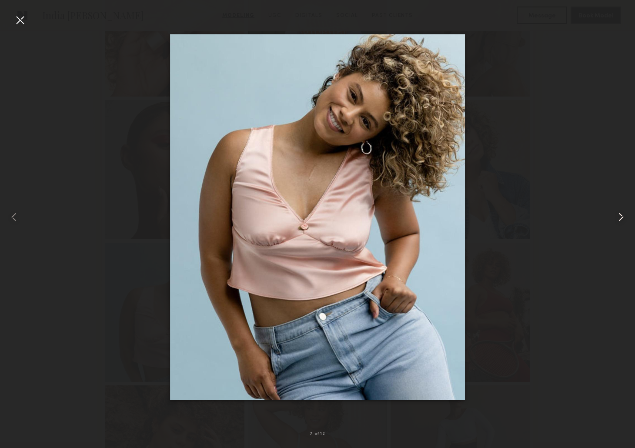
click at [624, 215] on common-icon at bounding box center [621, 217] width 14 height 14
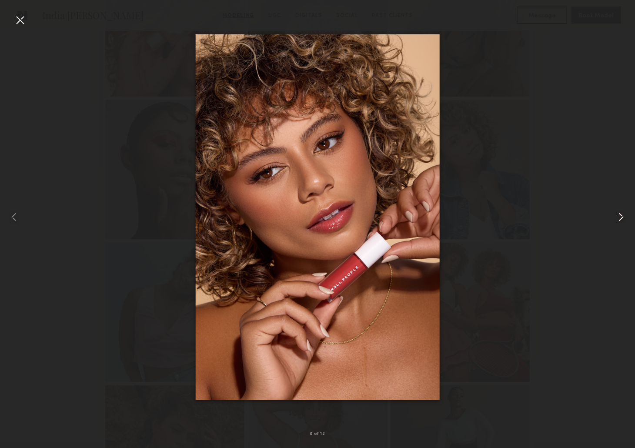
click at [624, 215] on common-icon at bounding box center [621, 217] width 14 height 14
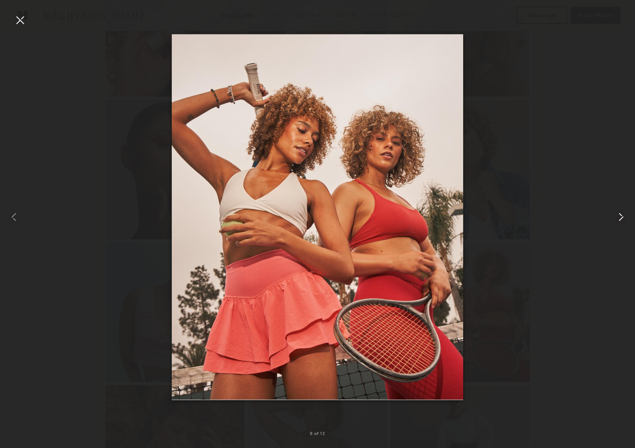
click at [624, 215] on common-icon at bounding box center [621, 217] width 14 height 14
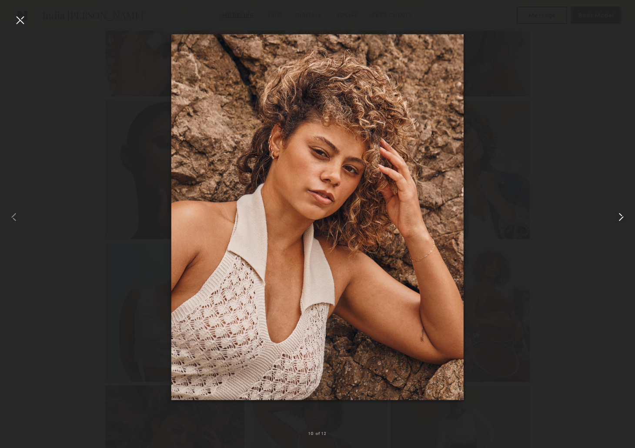
click at [624, 215] on common-icon at bounding box center [621, 217] width 14 height 14
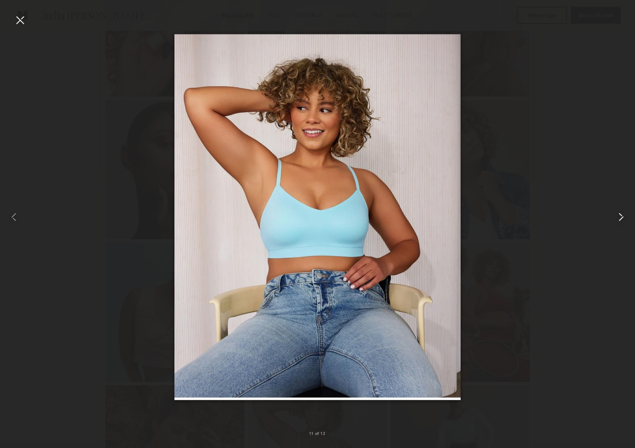
click at [624, 215] on common-icon at bounding box center [621, 217] width 14 height 14
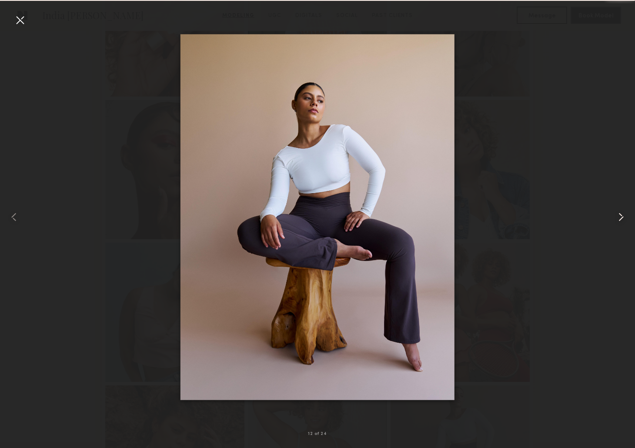
click at [624, 215] on common-icon at bounding box center [621, 217] width 14 height 14
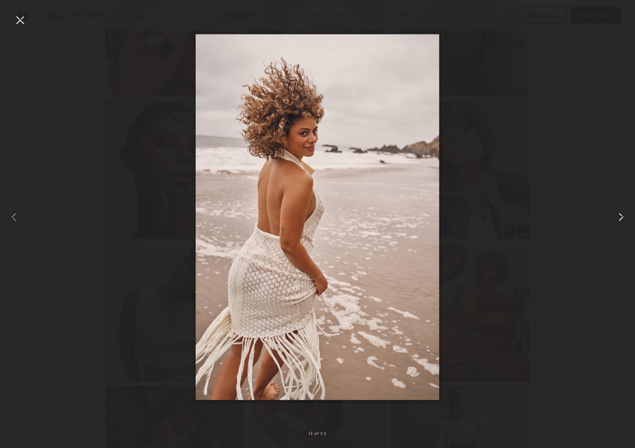
click at [624, 215] on common-icon at bounding box center [621, 217] width 14 height 14
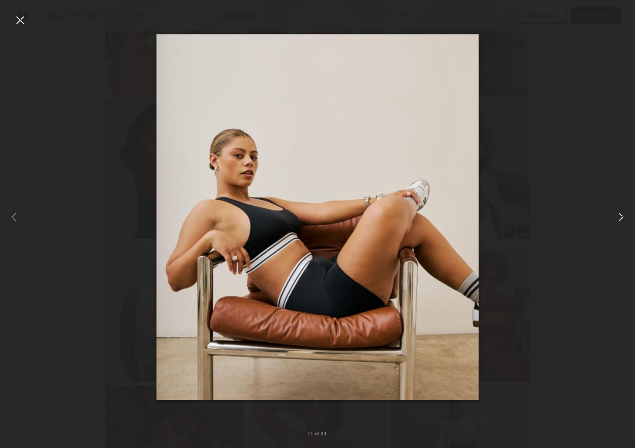
click at [624, 215] on common-icon at bounding box center [621, 217] width 14 height 14
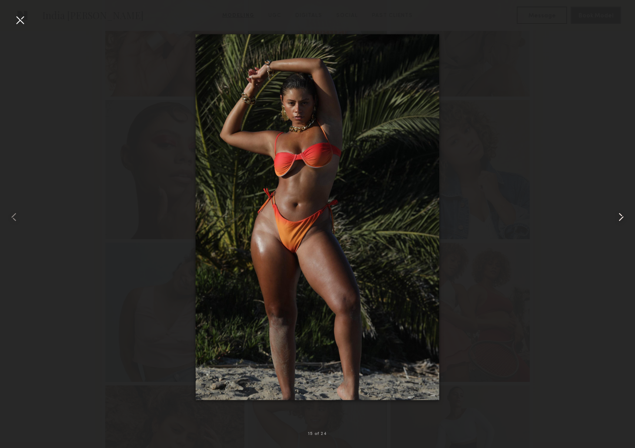
click at [624, 215] on common-icon at bounding box center [621, 217] width 14 height 14
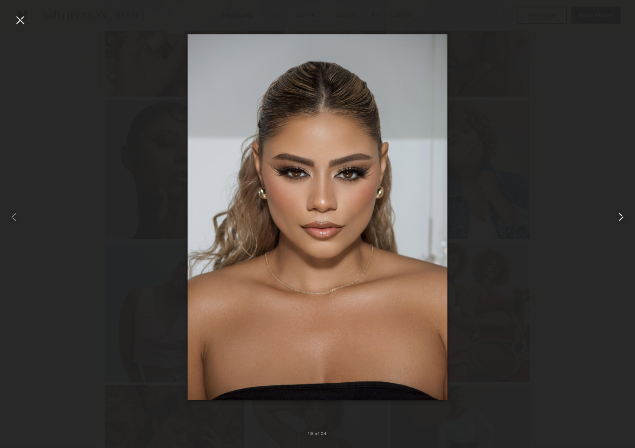
click at [624, 215] on common-icon at bounding box center [621, 217] width 14 height 14
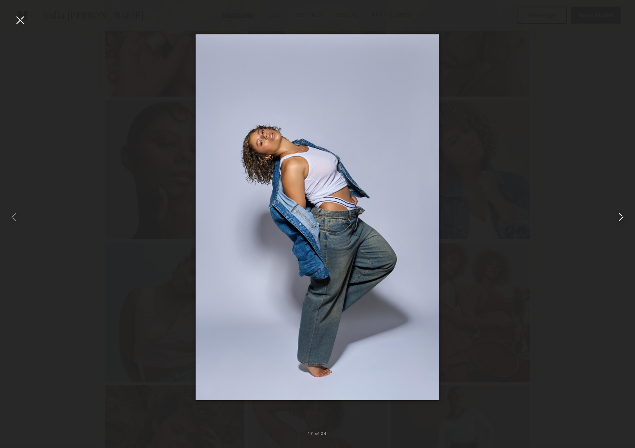
click at [624, 215] on common-icon at bounding box center [621, 217] width 14 height 14
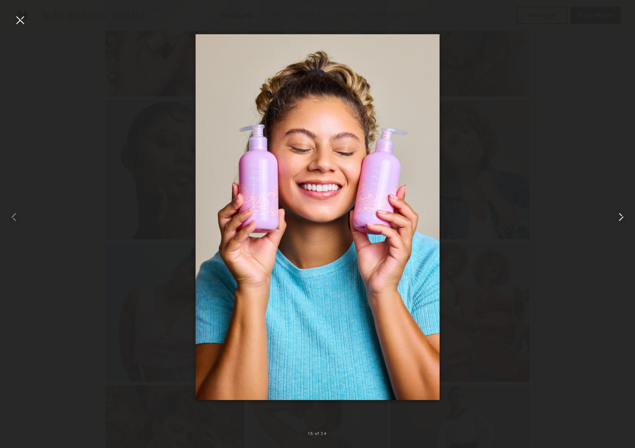
click at [624, 215] on common-icon at bounding box center [621, 217] width 14 height 14
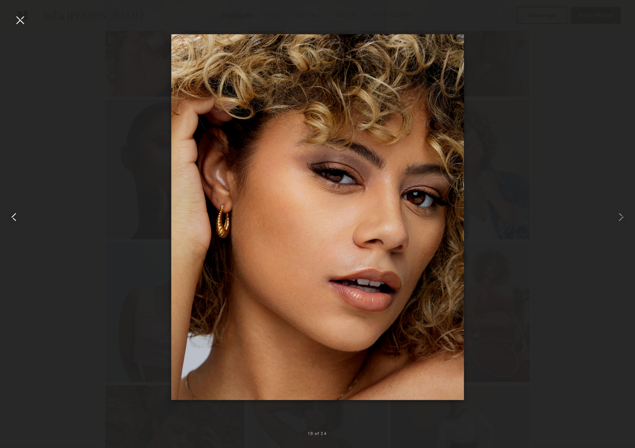
click at [18, 218] on common-icon at bounding box center [14, 217] width 14 height 14
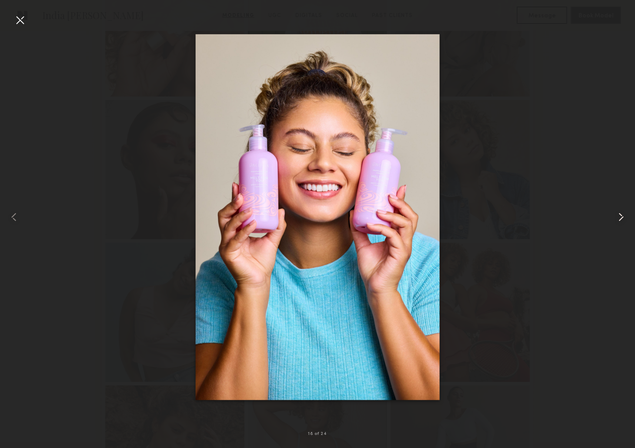
click at [616, 221] on common-icon at bounding box center [621, 217] width 14 height 14
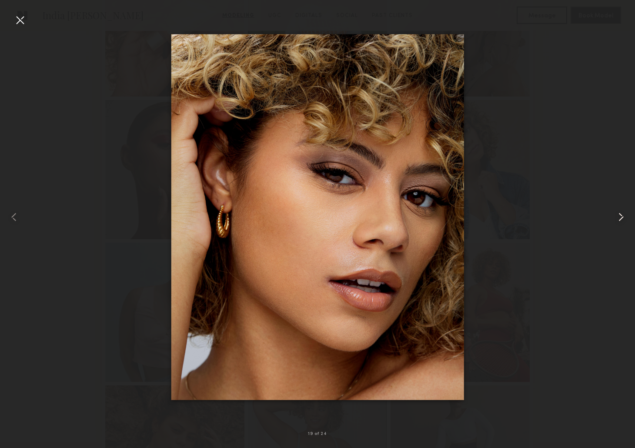
click at [615, 221] on common-icon at bounding box center [621, 217] width 14 height 14
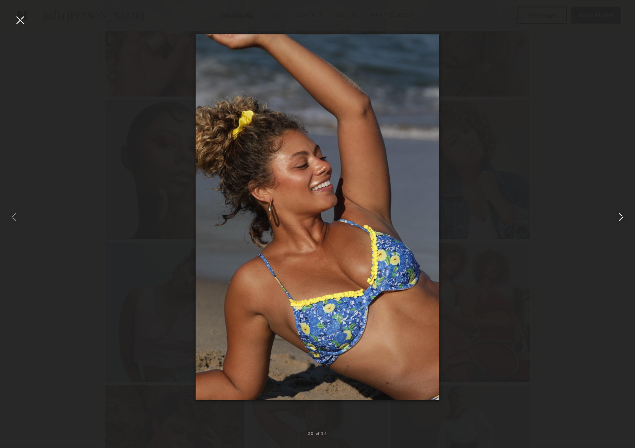
click at [615, 221] on common-icon at bounding box center [621, 217] width 14 height 14
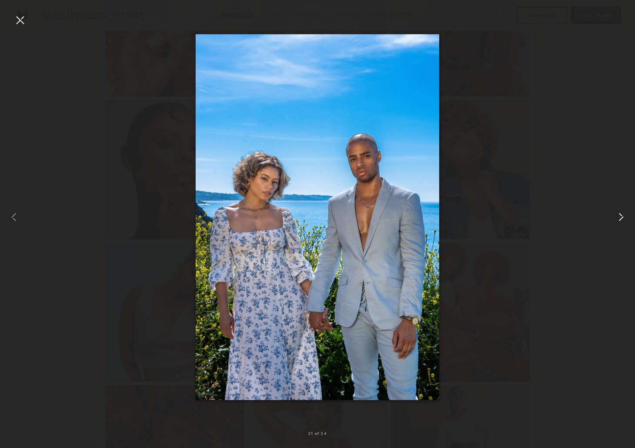
click at [614, 221] on common-icon at bounding box center [621, 217] width 14 height 14
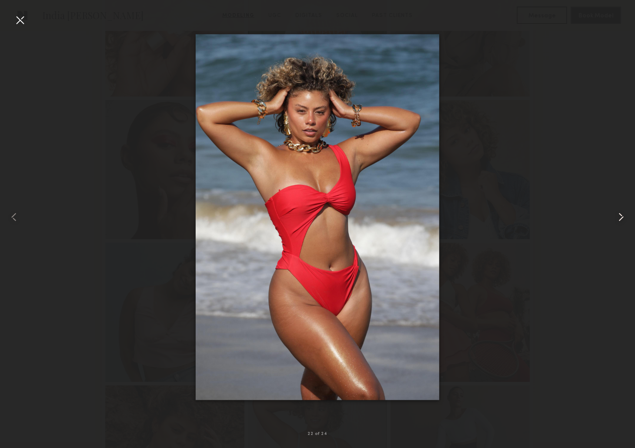
click at [614, 221] on common-icon at bounding box center [621, 217] width 14 height 14
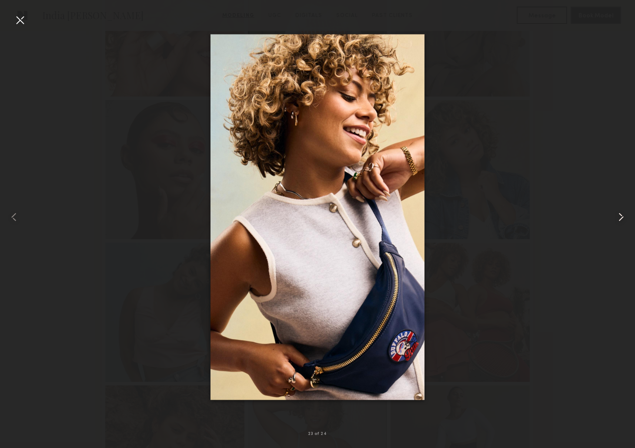
click at [614, 221] on common-icon at bounding box center [621, 217] width 14 height 14
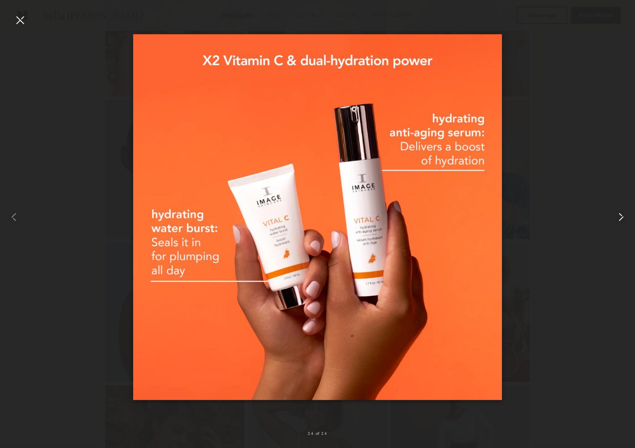
click at [614, 221] on common-icon at bounding box center [621, 217] width 14 height 14
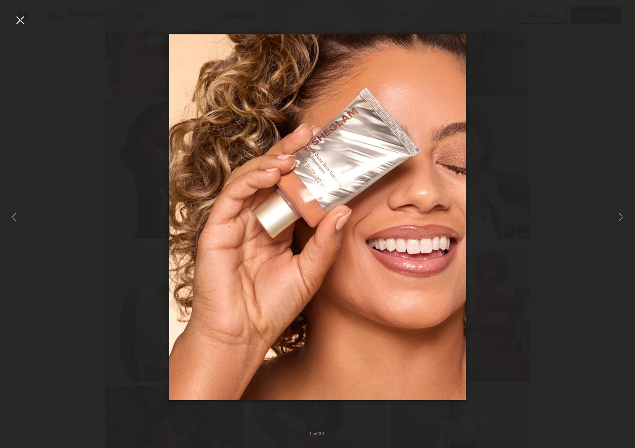
click at [13, 20] on div at bounding box center [20, 20] width 14 height 14
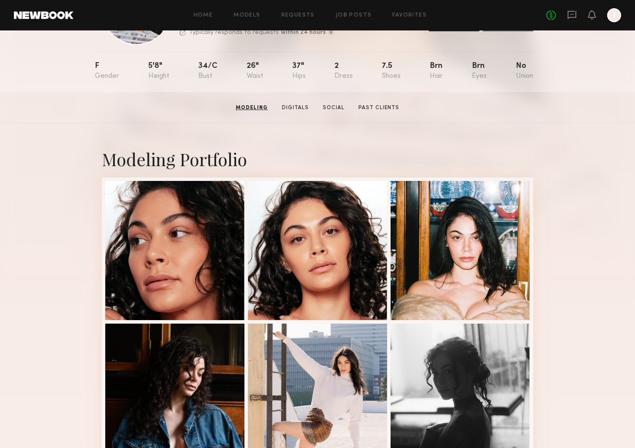
scroll to position [76, 0]
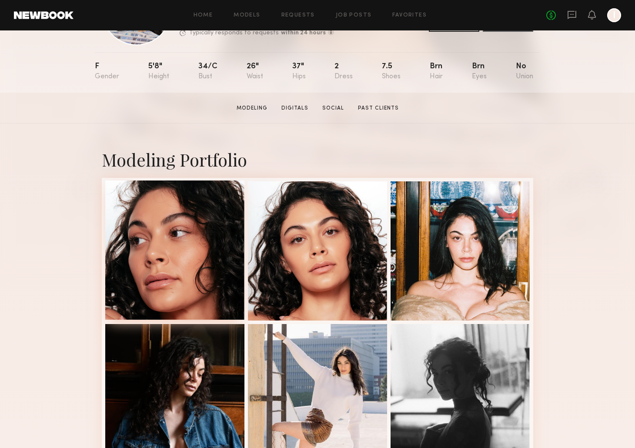
click at [228, 233] on div at bounding box center [174, 249] width 139 height 139
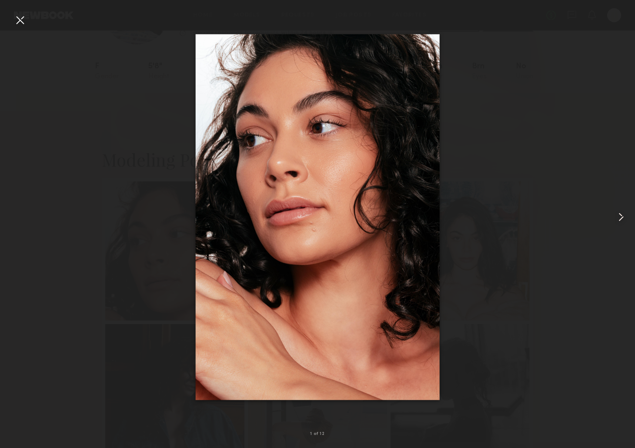
click at [623, 214] on common-icon at bounding box center [621, 217] width 14 height 14
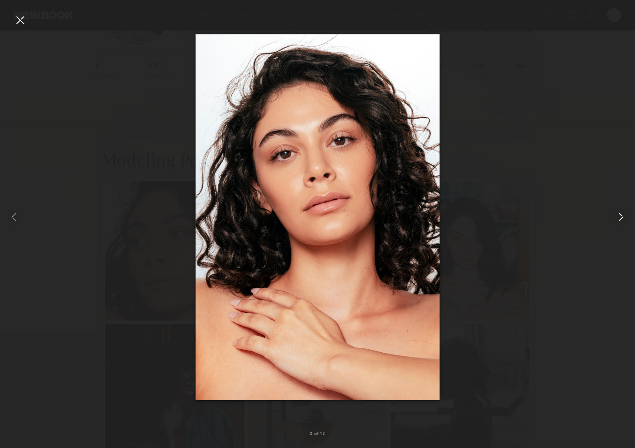
click at [623, 214] on common-icon at bounding box center [621, 217] width 14 height 14
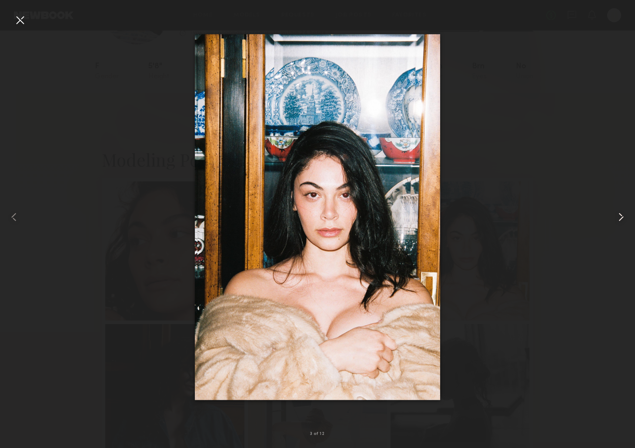
click at [623, 214] on common-icon at bounding box center [621, 217] width 14 height 14
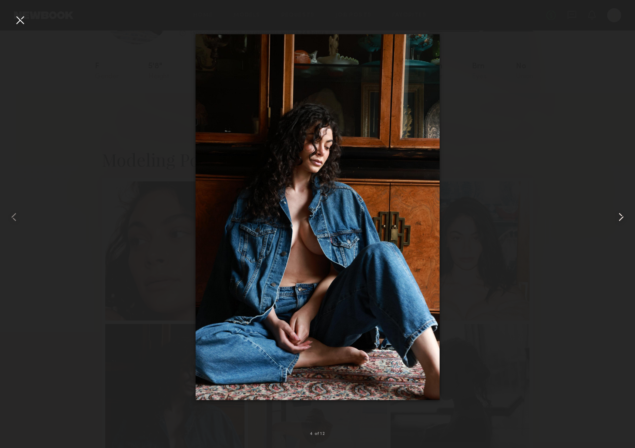
click at [623, 214] on common-icon at bounding box center [621, 217] width 14 height 14
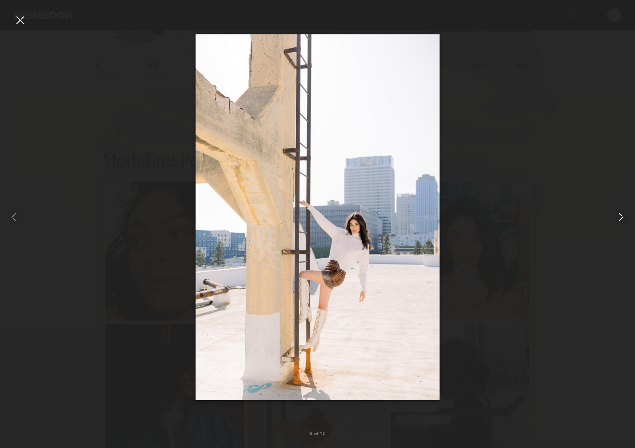
click at [623, 214] on common-icon at bounding box center [621, 217] width 14 height 14
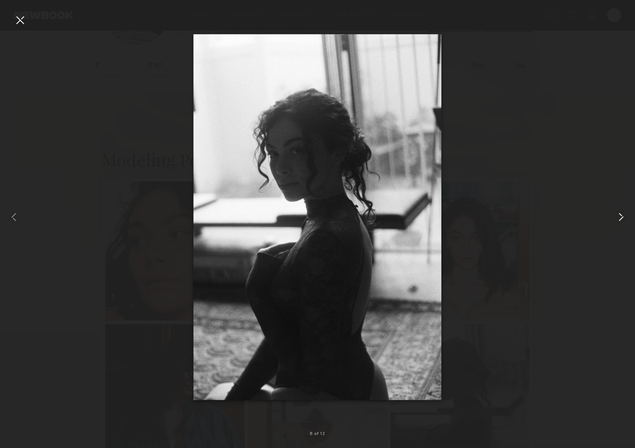
click at [623, 214] on common-icon at bounding box center [621, 217] width 14 height 14
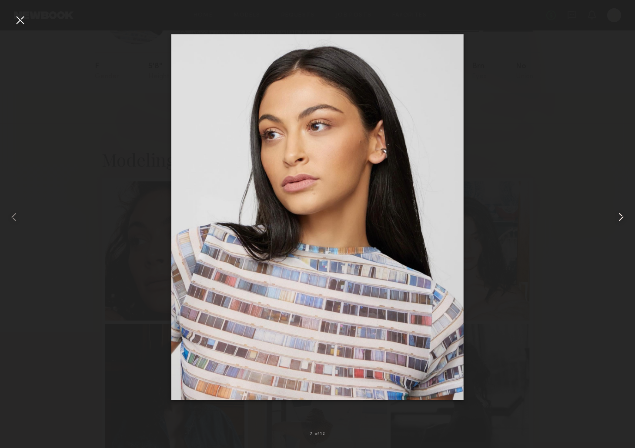
click at [623, 214] on common-icon at bounding box center [621, 217] width 14 height 14
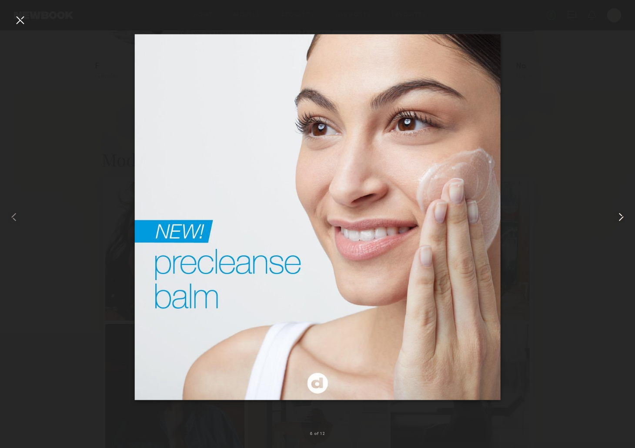
click at [623, 214] on common-icon at bounding box center [621, 217] width 14 height 14
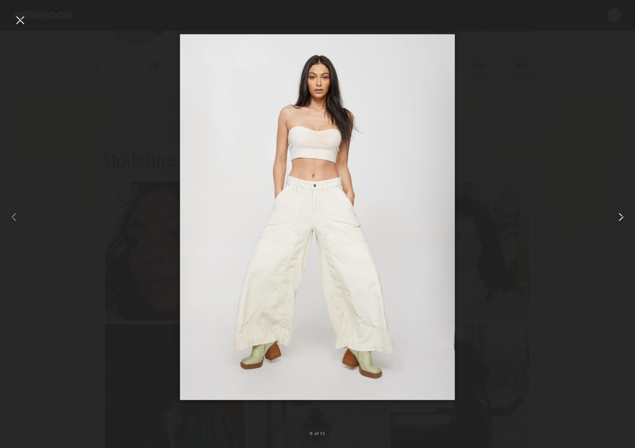
click at [623, 214] on common-icon at bounding box center [621, 217] width 14 height 14
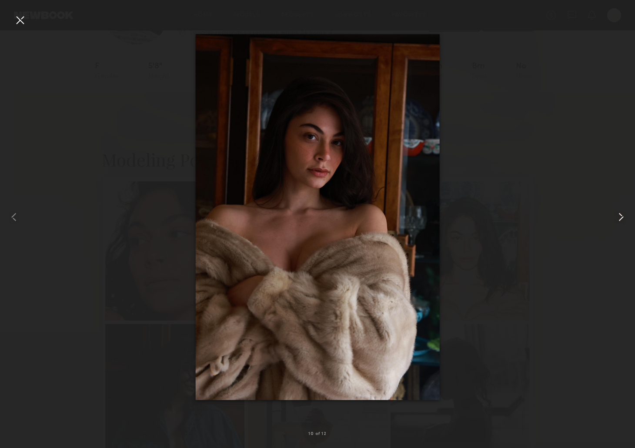
click at [623, 214] on common-icon at bounding box center [621, 217] width 14 height 14
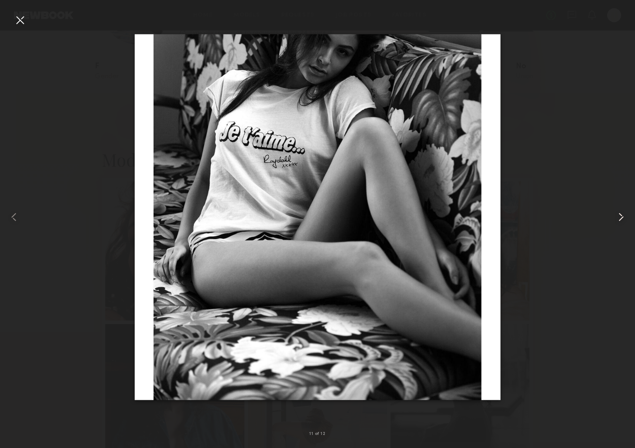
click at [623, 214] on common-icon at bounding box center [621, 217] width 14 height 14
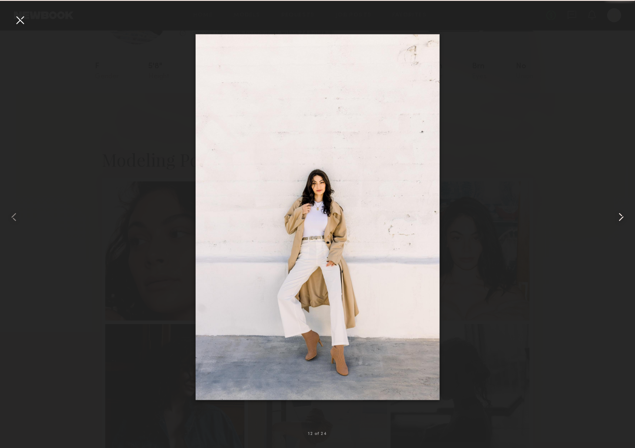
click at [623, 214] on common-icon at bounding box center [621, 217] width 14 height 14
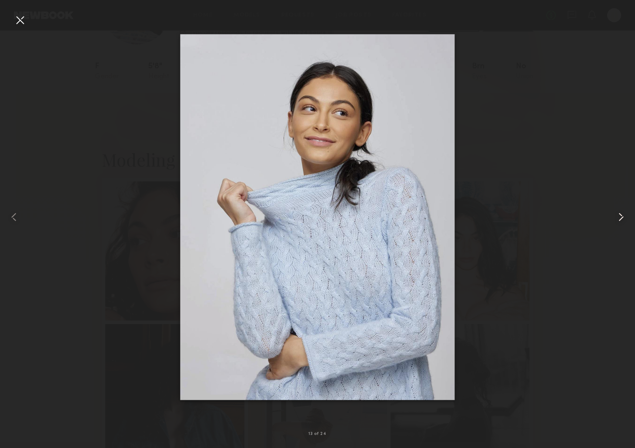
click at [623, 214] on common-icon at bounding box center [621, 217] width 14 height 14
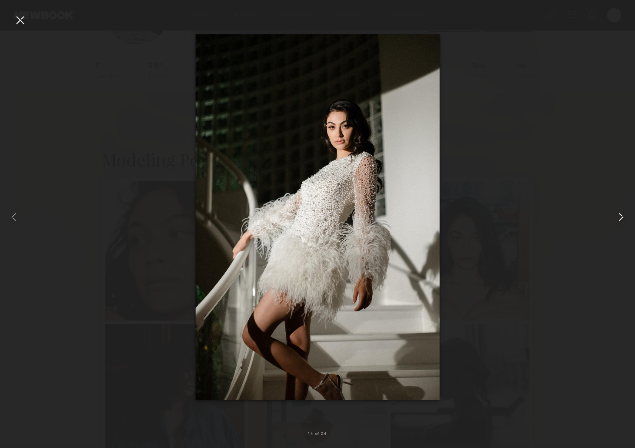
click at [623, 214] on common-icon at bounding box center [621, 217] width 14 height 14
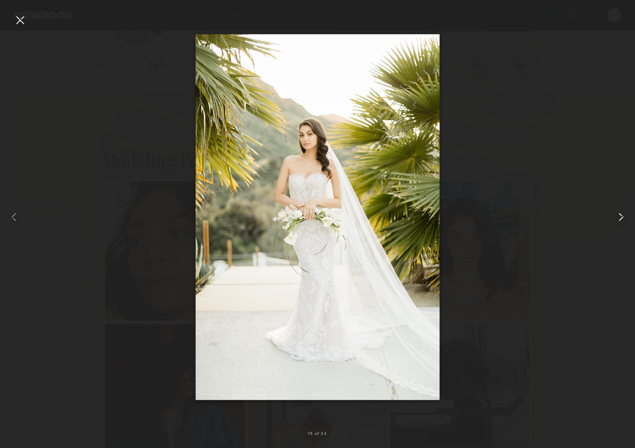
click at [623, 214] on common-icon at bounding box center [621, 217] width 14 height 14
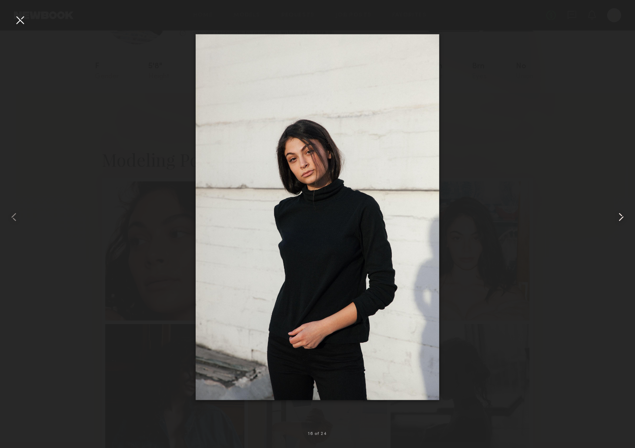
click at [623, 214] on common-icon at bounding box center [621, 217] width 14 height 14
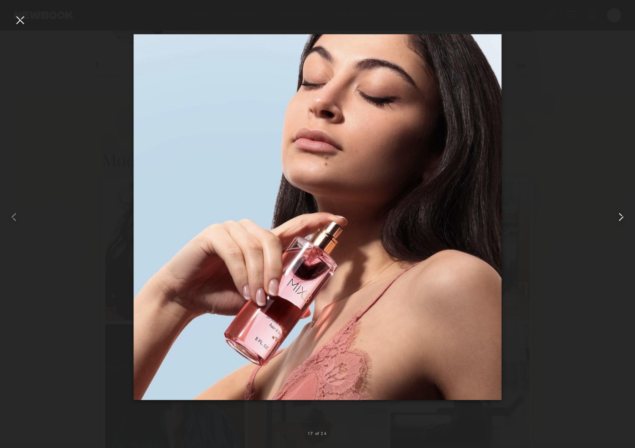
click at [623, 214] on common-icon at bounding box center [621, 217] width 14 height 14
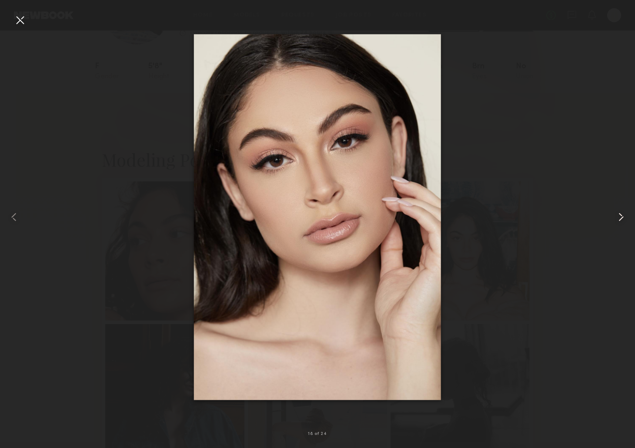
click at [623, 214] on common-icon at bounding box center [621, 217] width 14 height 14
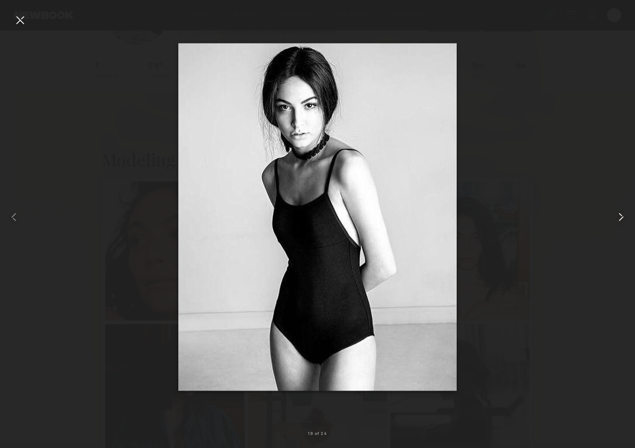
click at [623, 214] on common-icon at bounding box center [621, 217] width 14 height 14
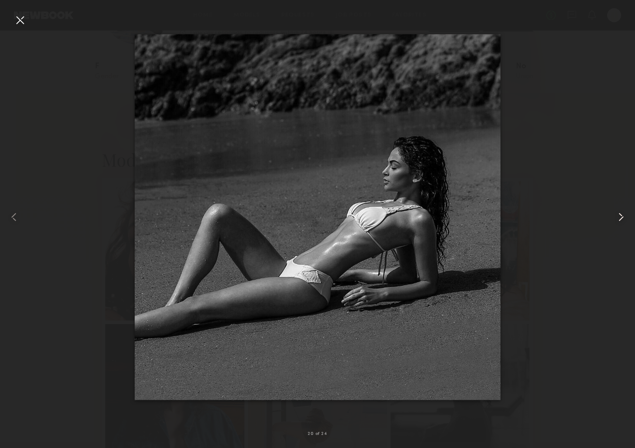
click at [623, 214] on common-icon at bounding box center [621, 217] width 14 height 14
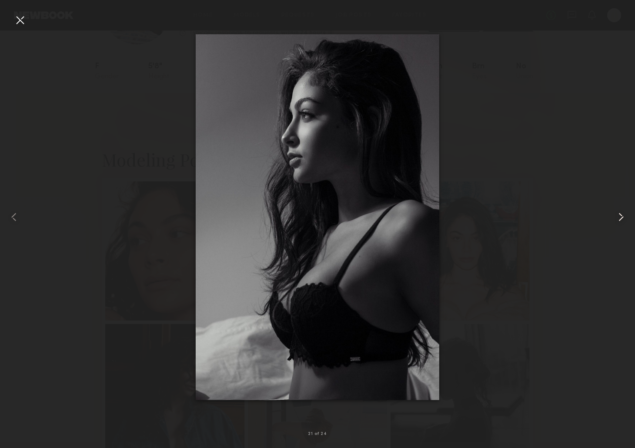
click at [623, 214] on common-icon at bounding box center [621, 217] width 14 height 14
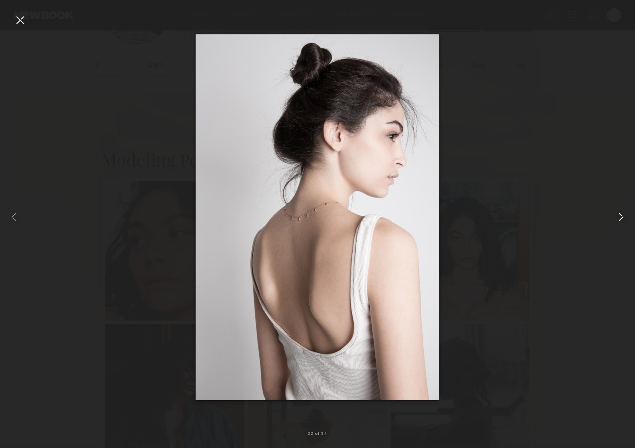
click at [623, 214] on common-icon at bounding box center [621, 217] width 14 height 14
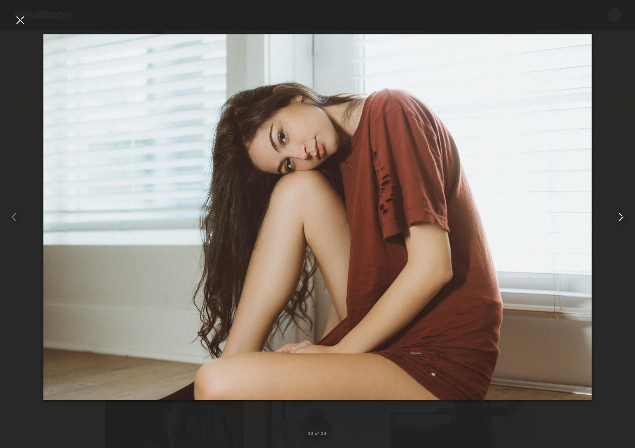
click at [623, 214] on common-icon at bounding box center [621, 217] width 14 height 14
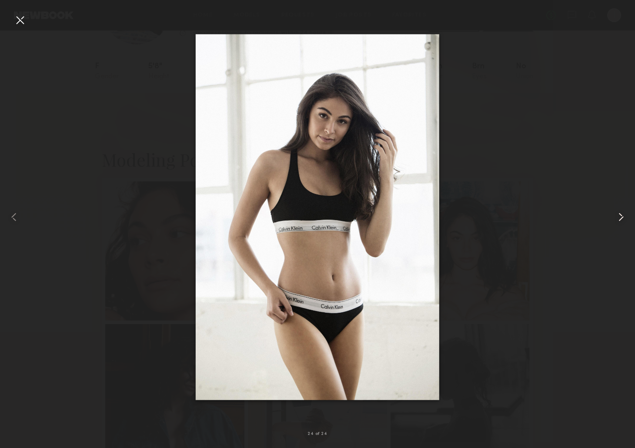
click at [623, 214] on common-icon at bounding box center [621, 217] width 14 height 14
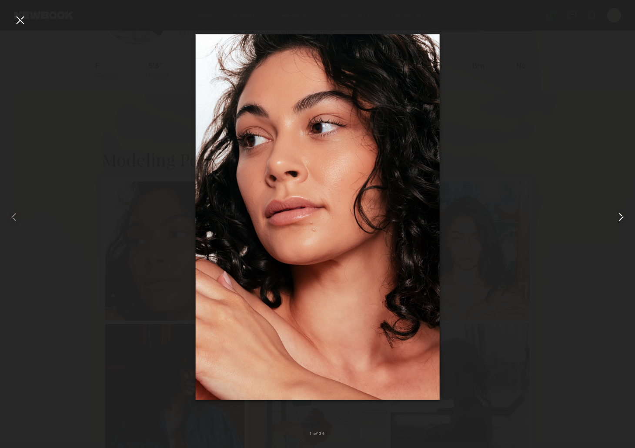
click at [623, 214] on common-icon at bounding box center [621, 217] width 14 height 14
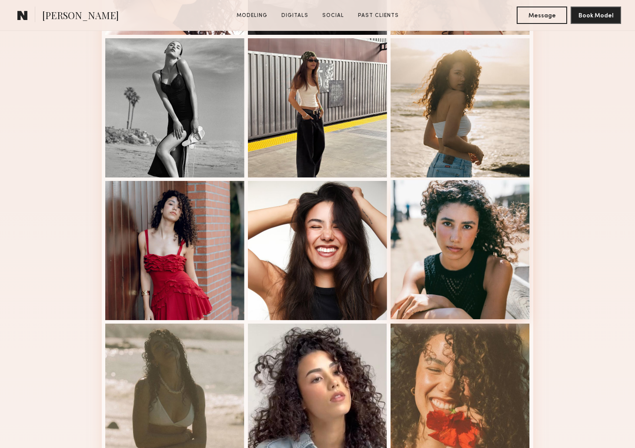
scroll to position [539, 0]
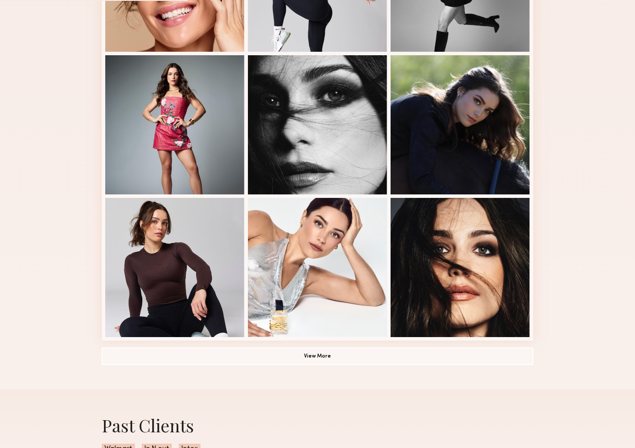
scroll to position [526, 0]
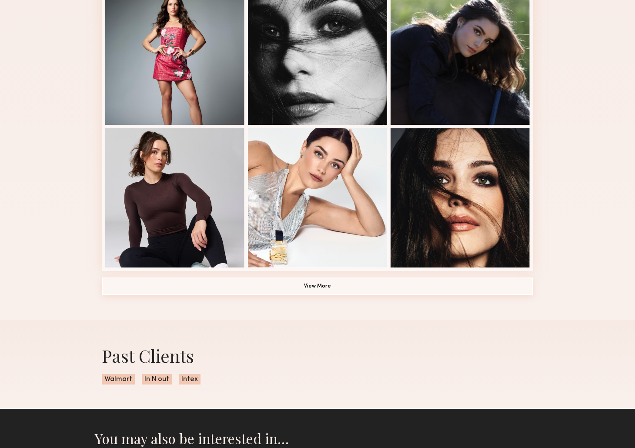
click at [319, 283] on button "View More" at bounding box center [317, 285] width 431 height 17
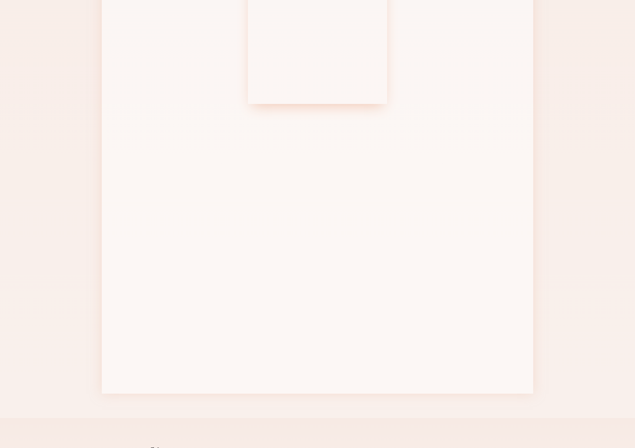
scroll to position [842, 0]
